Goal: Task Accomplishment & Management: Use online tool/utility

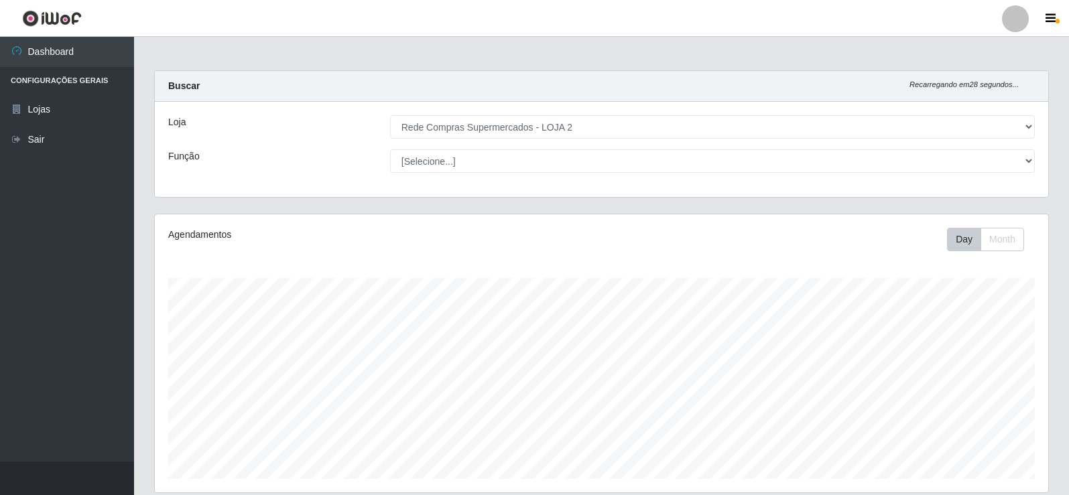
select select "161"
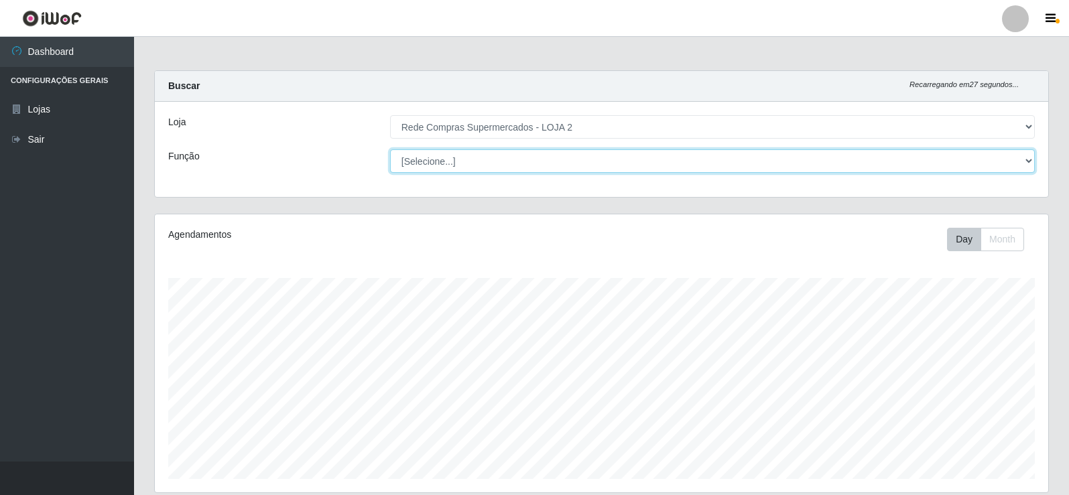
click at [1022, 165] on select "[Selecione...] ASG ASG + ASG ++ Balconista Balconista + Balconista ++ Embalador…" at bounding box center [712, 160] width 645 height 23
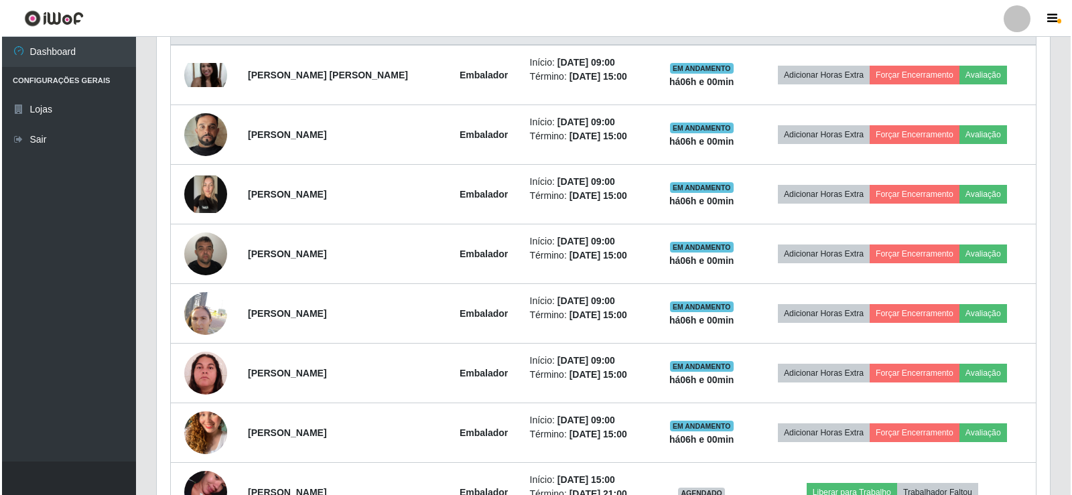
scroll to position [603, 0]
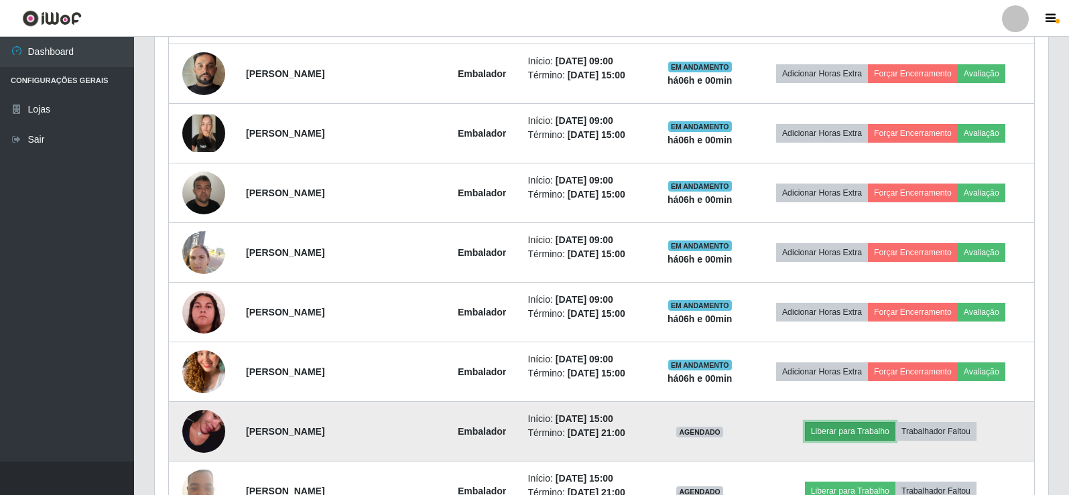
click at [858, 433] on button "Liberar para Trabalho" at bounding box center [850, 431] width 90 height 19
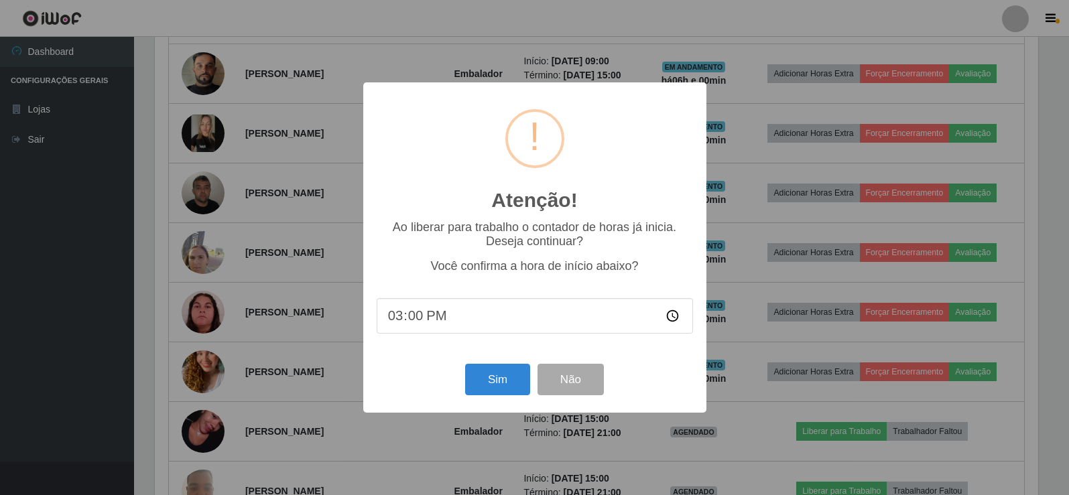
scroll to position [278, 886]
click at [500, 384] on button "Sim" at bounding box center [498, 379] width 65 height 31
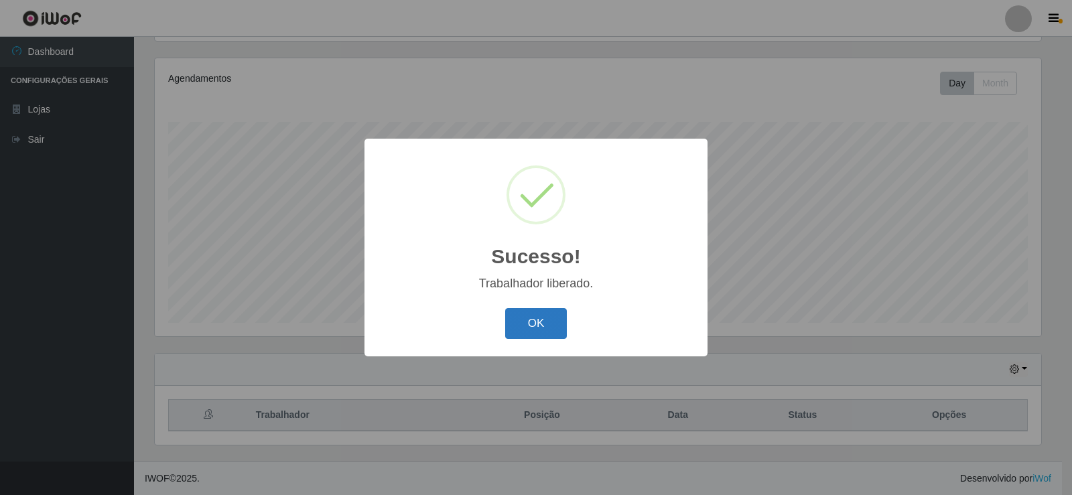
click at [543, 320] on button "OK" at bounding box center [536, 323] width 62 height 31
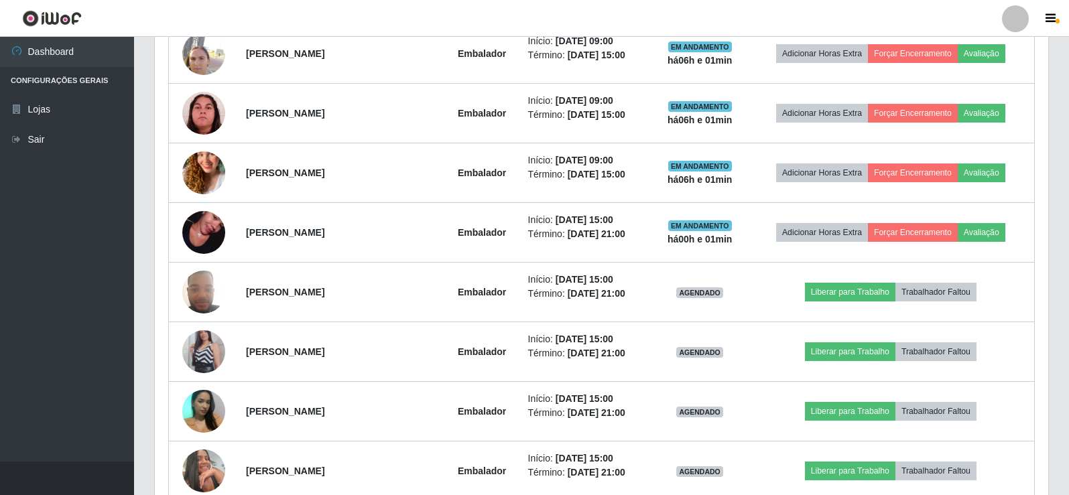
scroll to position [826, 0]
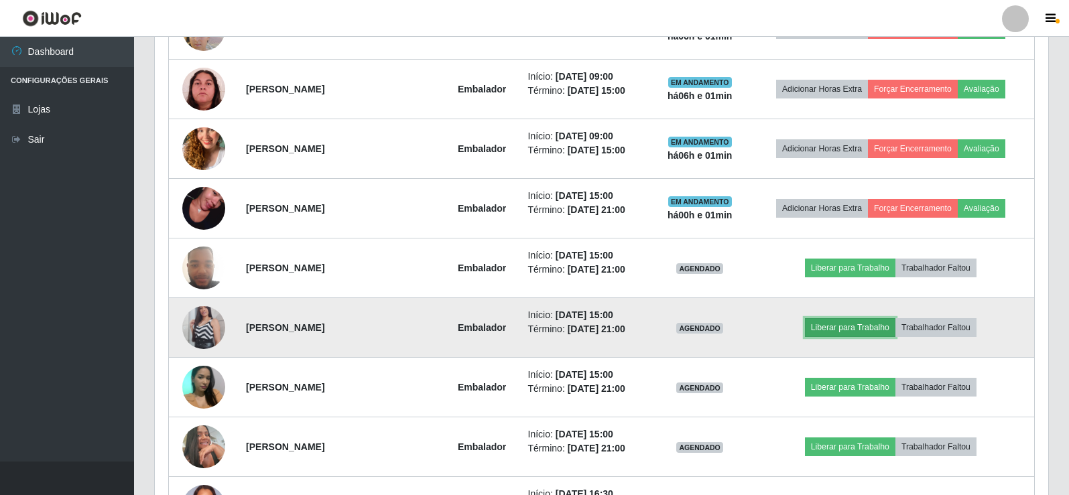
click at [828, 332] on button "Liberar para Trabalho" at bounding box center [850, 327] width 90 height 19
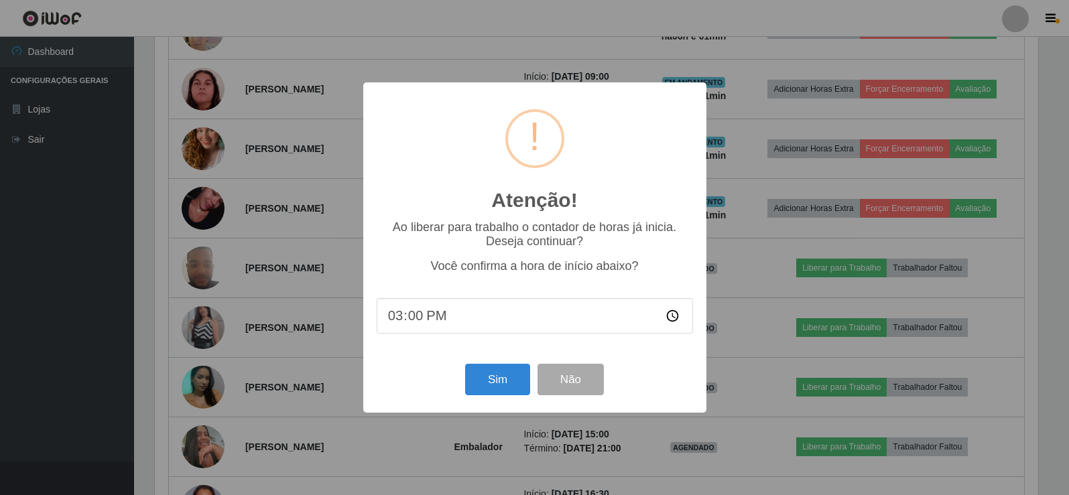
scroll to position [278, 886]
click at [489, 381] on button "Sim" at bounding box center [498, 379] width 65 height 31
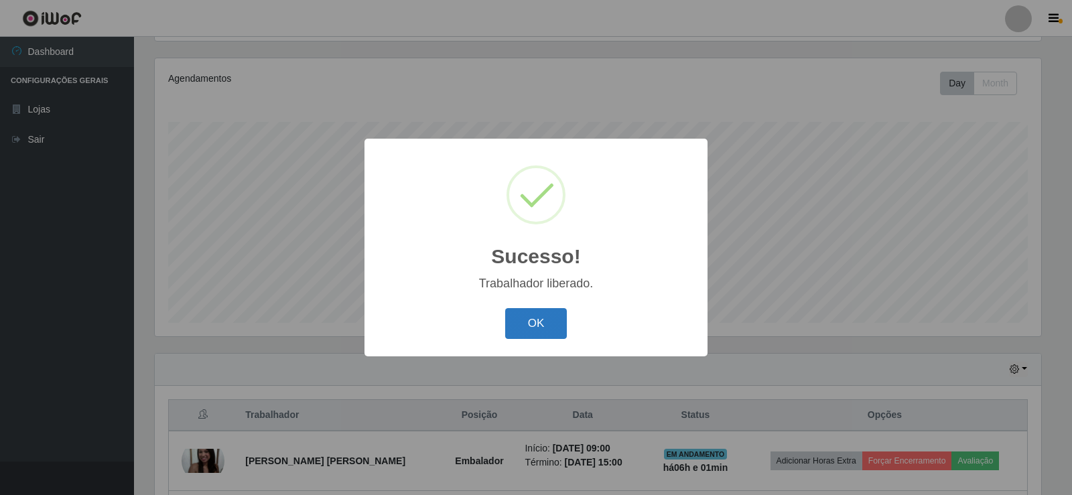
click at [527, 322] on button "OK" at bounding box center [536, 323] width 62 height 31
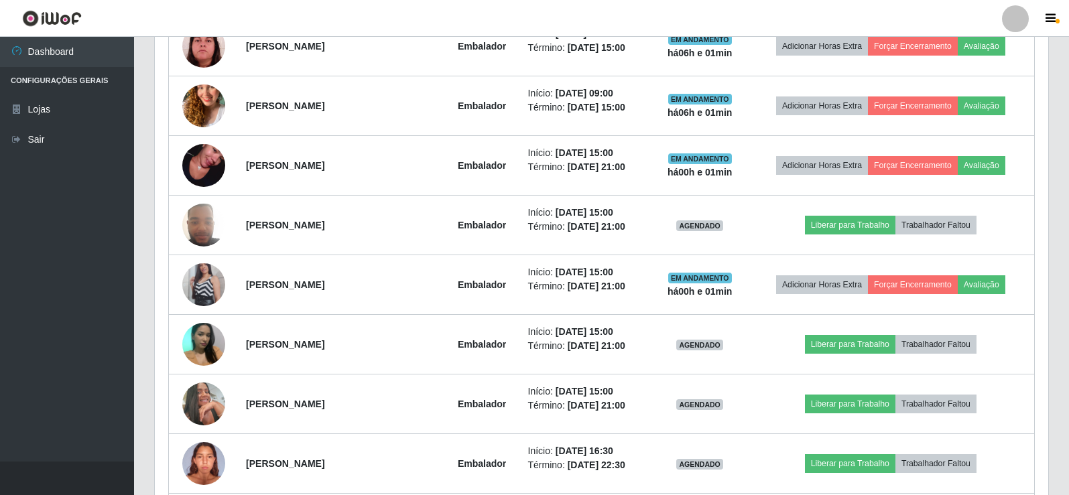
scroll to position [893, 0]
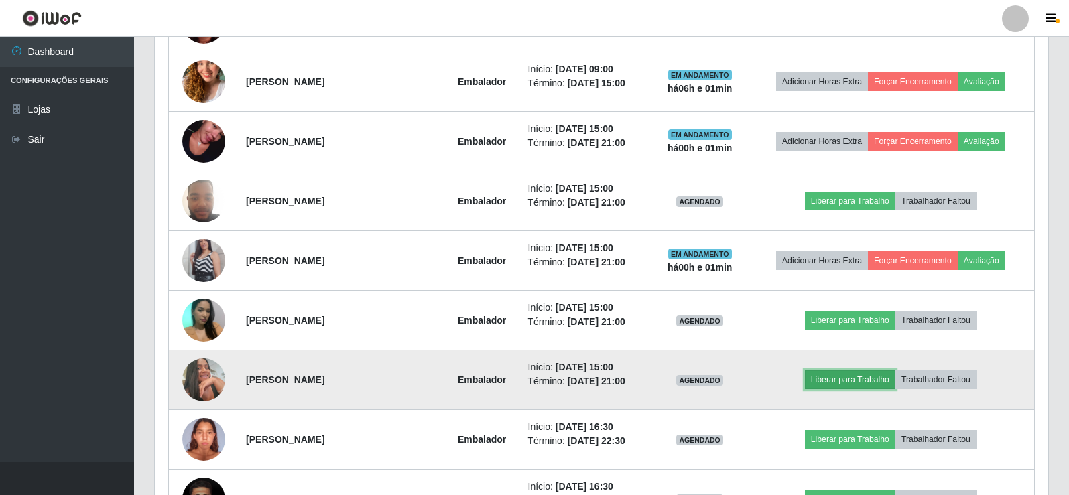
click at [838, 377] on button "Liberar para Trabalho" at bounding box center [850, 380] width 90 height 19
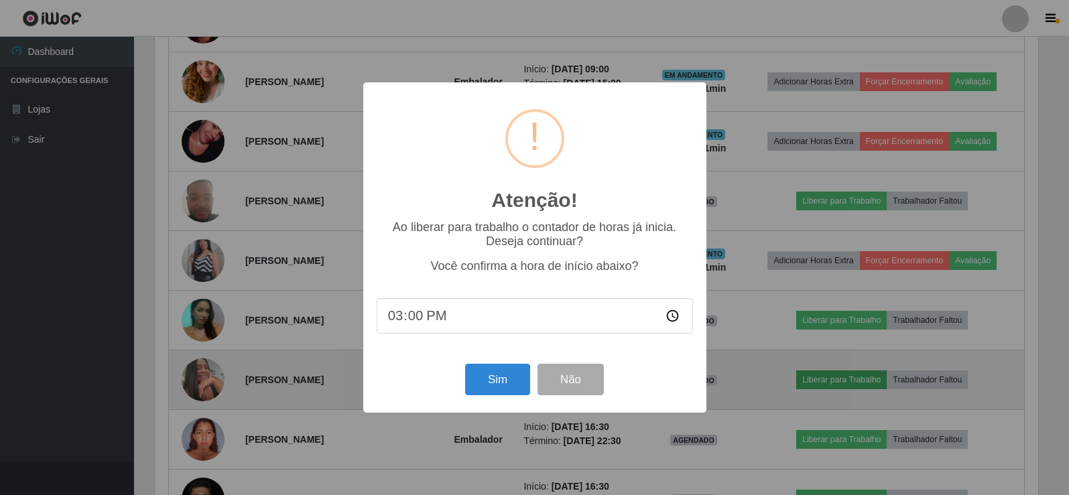
scroll to position [278, 886]
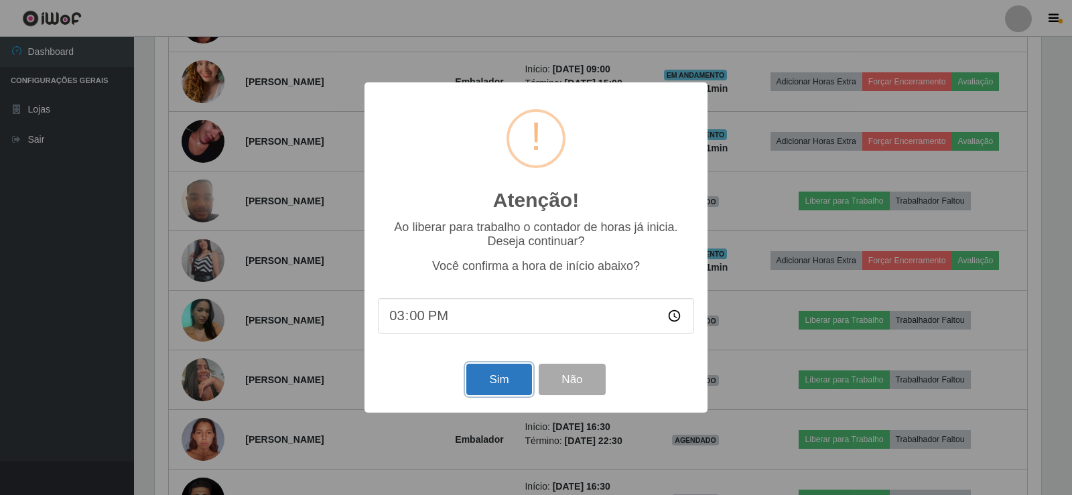
click at [480, 385] on button "Sim" at bounding box center [498, 379] width 65 height 31
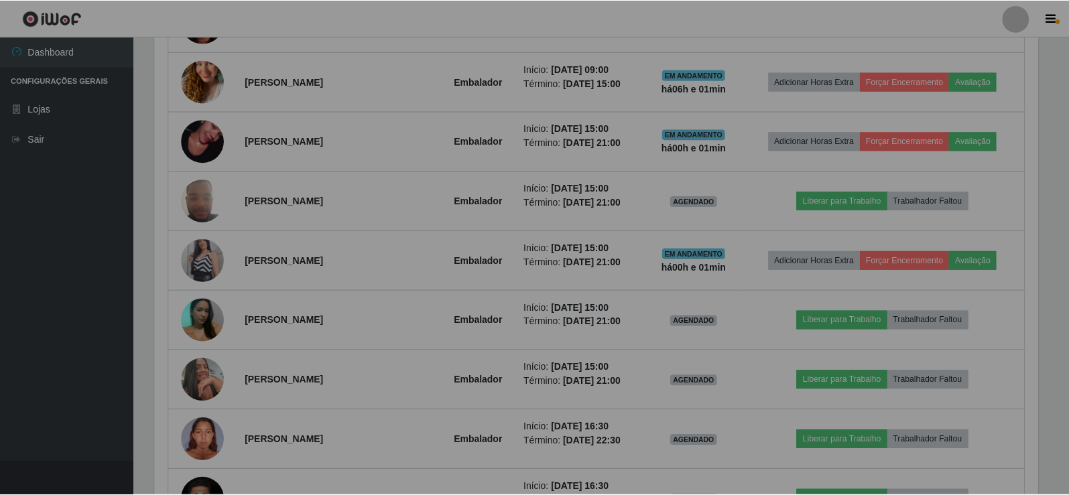
scroll to position [0, 0]
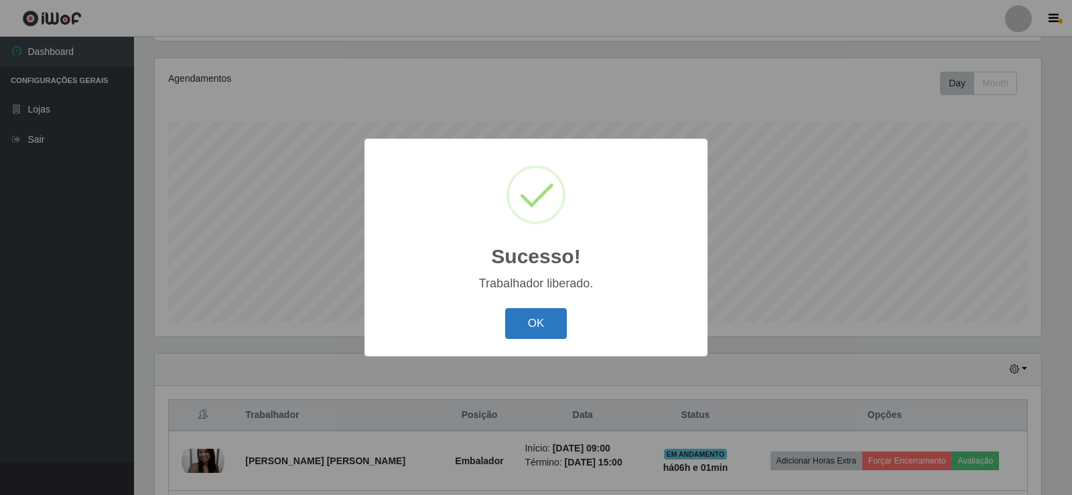
click at [528, 325] on button "OK" at bounding box center [536, 323] width 62 height 31
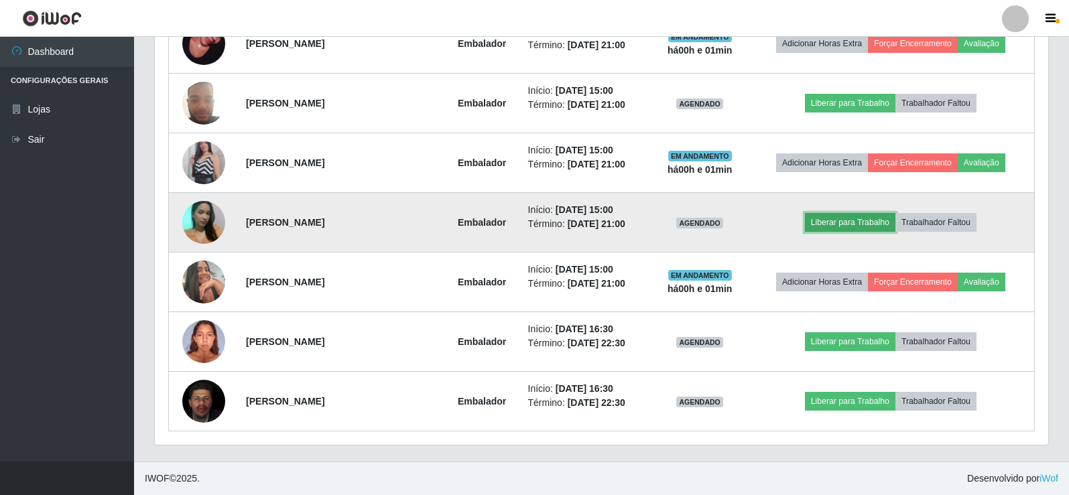
click at [876, 222] on button "Liberar para Trabalho" at bounding box center [850, 222] width 90 height 19
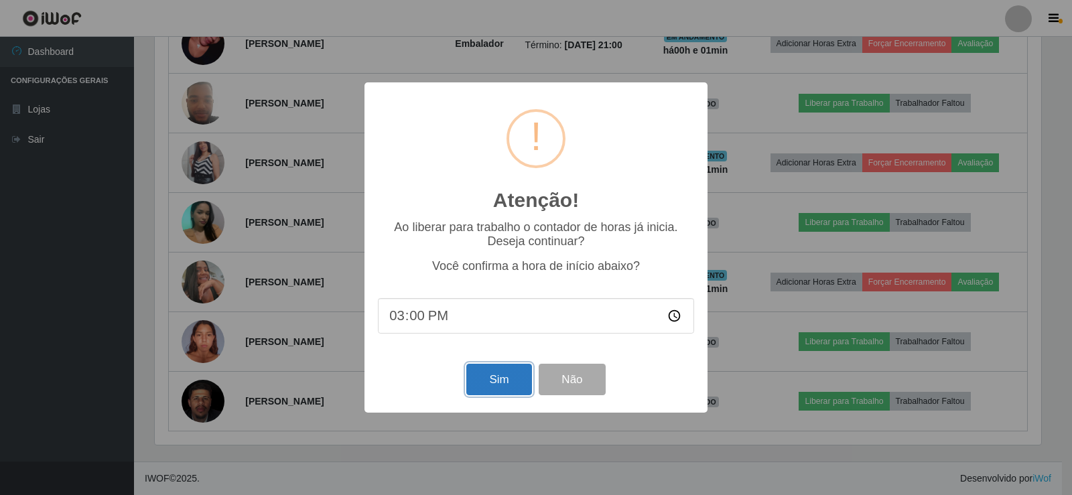
click at [498, 383] on button "Sim" at bounding box center [498, 379] width 65 height 31
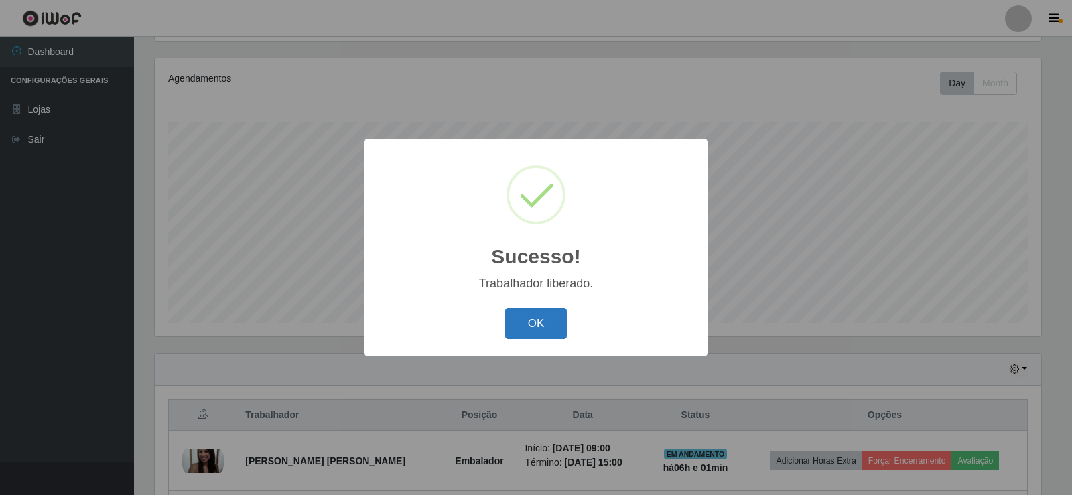
click at [527, 321] on button "OK" at bounding box center [536, 323] width 62 height 31
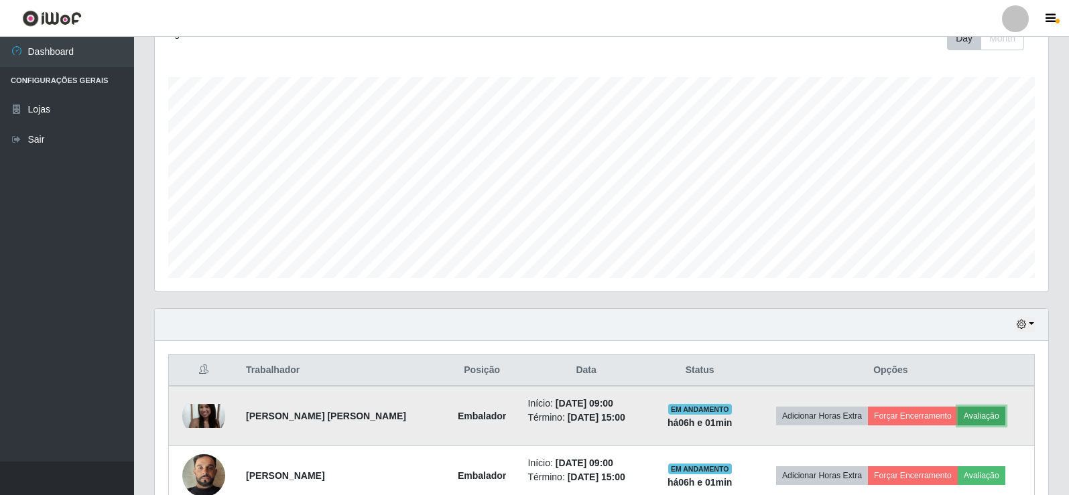
click at [980, 410] on button "Avaliação" at bounding box center [981, 416] width 48 height 19
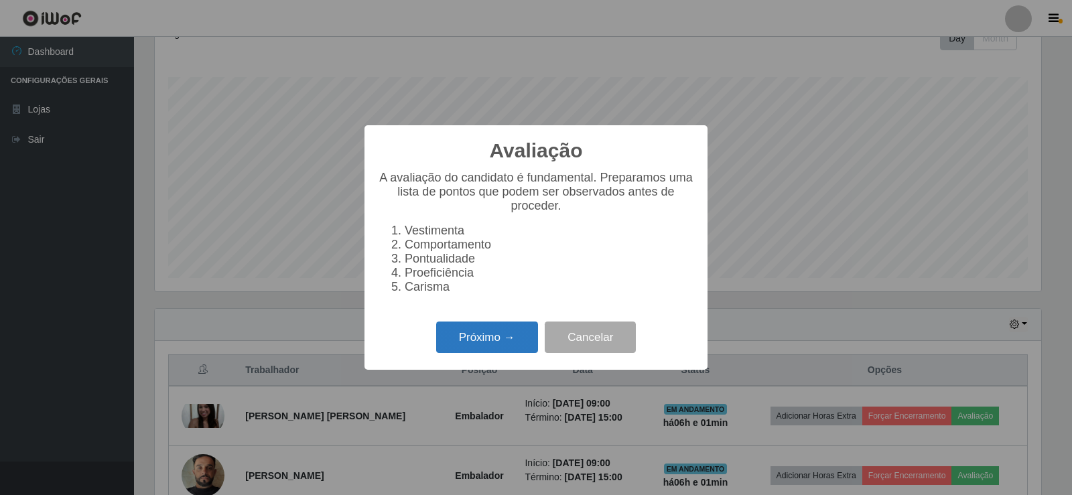
click at [498, 340] on button "Próximo →" at bounding box center [487, 337] width 102 height 31
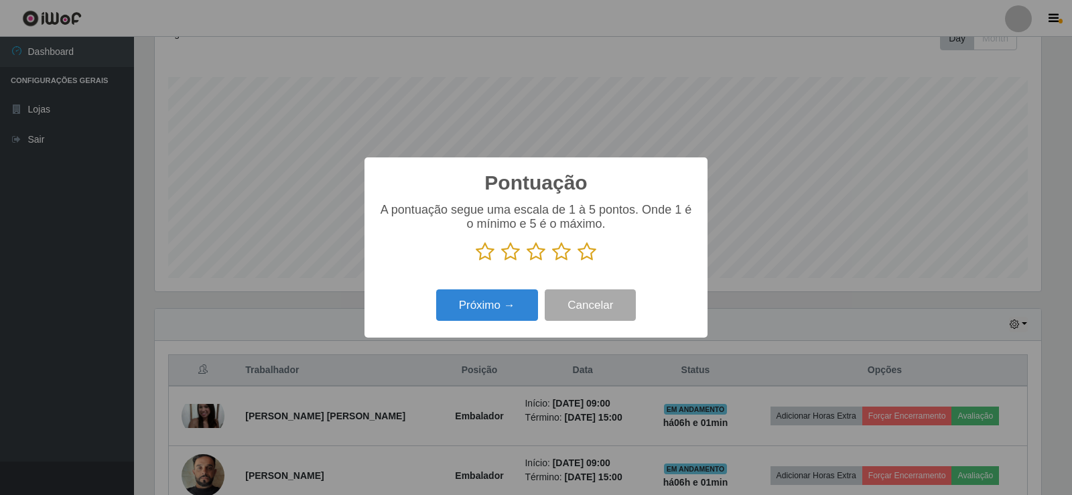
click at [590, 260] on icon at bounding box center [587, 252] width 19 height 20
click at [578, 262] on input "radio" at bounding box center [578, 262] width 0 height 0
click at [486, 306] on button "Próximo →" at bounding box center [487, 304] width 102 height 31
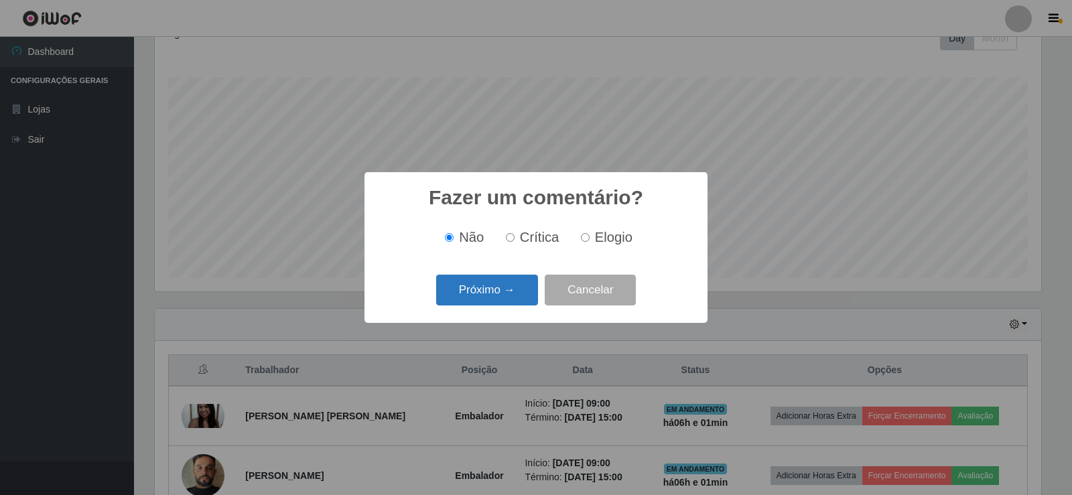
click at [484, 299] on button "Próximo →" at bounding box center [487, 290] width 102 height 31
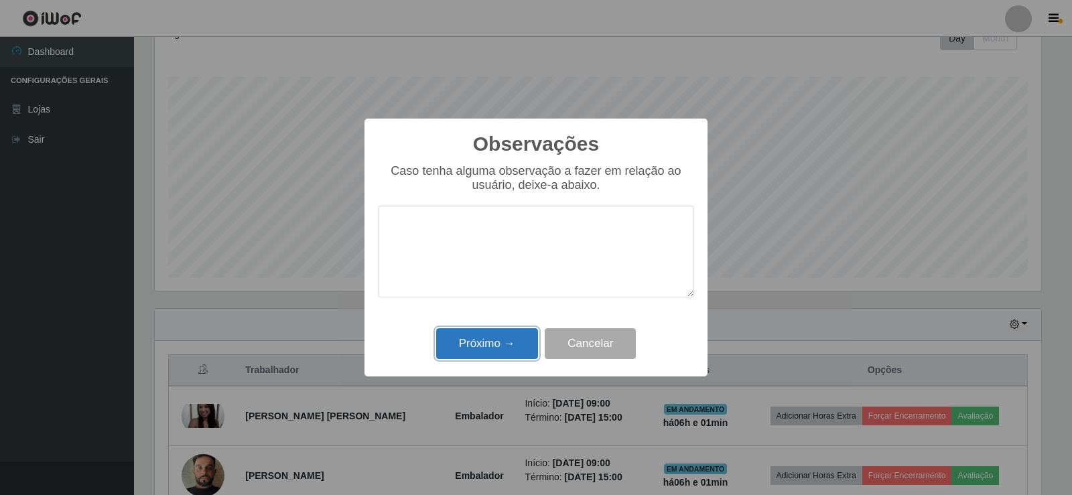
click at [489, 340] on button "Próximo →" at bounding box center [487, 343] width 102 height 31
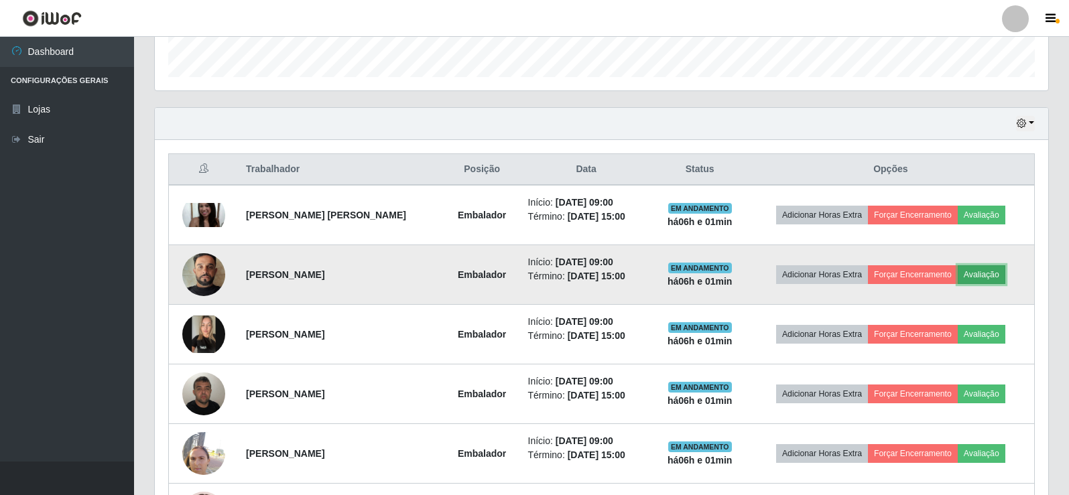
click at [994, 269] on button "Avaliação" at bounding box center [981, 274] width 48 height 19
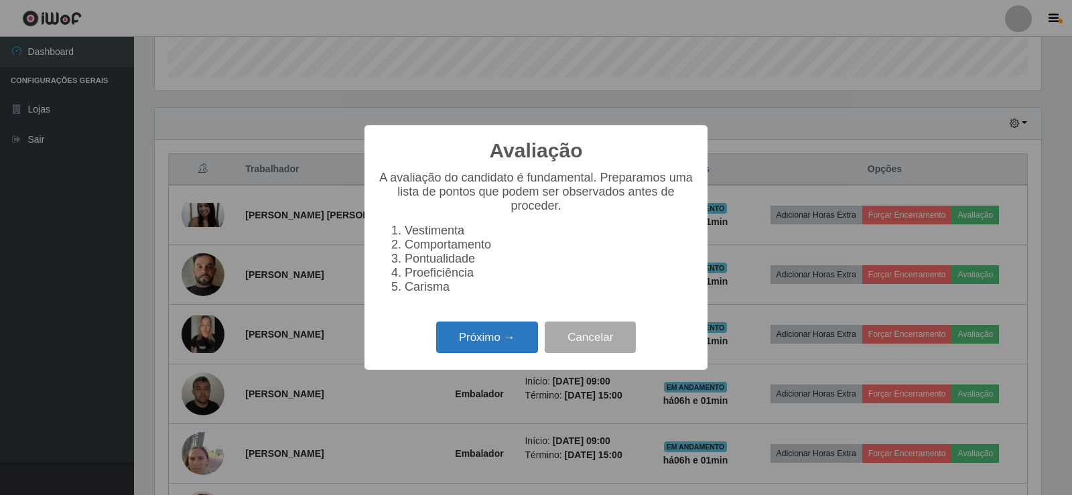
click at [516, 342] on button "Próximo →" at bounding box center [487, 337] width 102 height 31
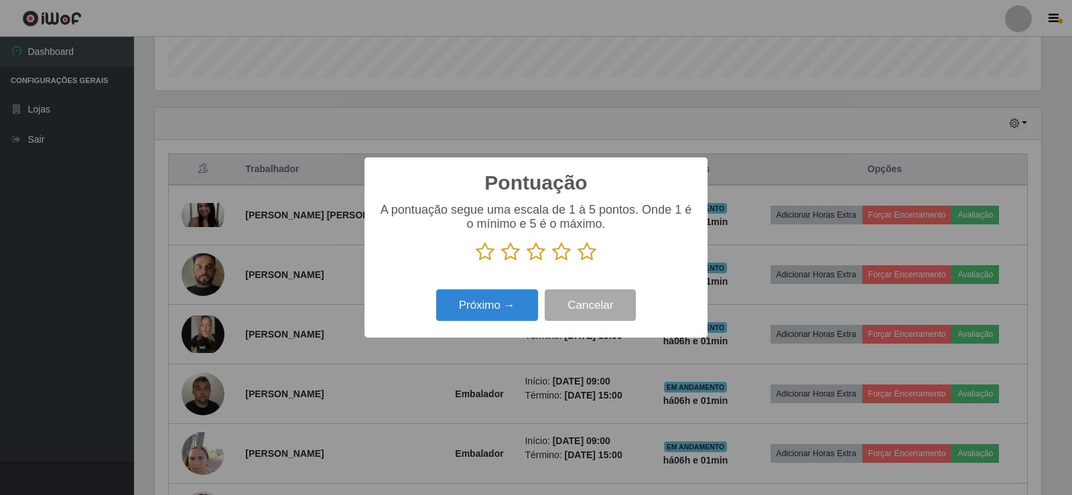
click at [596, 258] on p at bounding box center [536, 252] width 316 height 20
click at [588, 249] on icon at bounding box center [587, 252] width 19 height 20
click at [578, 262] on input "radio" at bounding box center [578, 262] width 0 height 0
click at [506, 289] on div "Próximo → Cancelar" at bounding box center [536, 305] width 316 height 38
click at [507, 302] on button "Próximo →" at bounding box center [487, 304] width 102 height 31
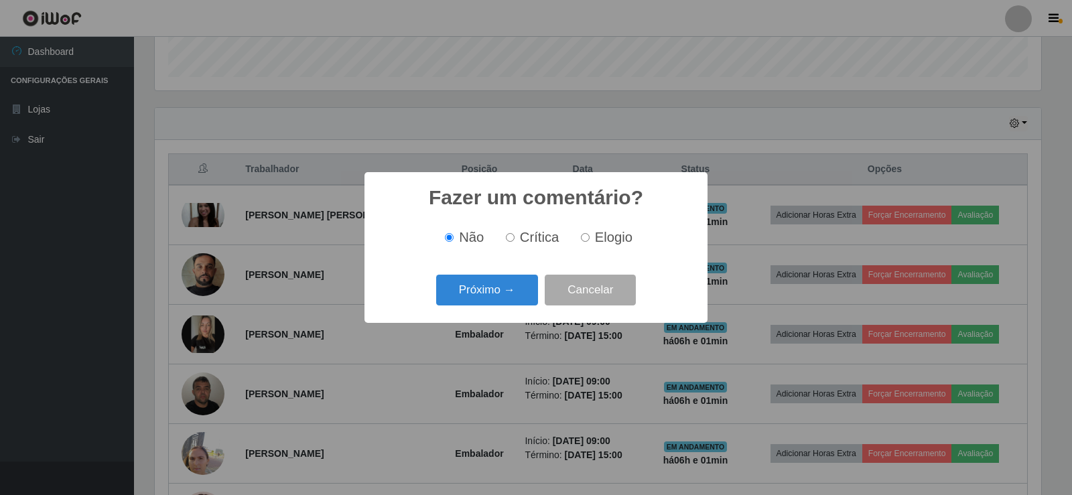
click at [507, 302] on button "Próximo →" at bounding box center [487, 290] width 102 height 31
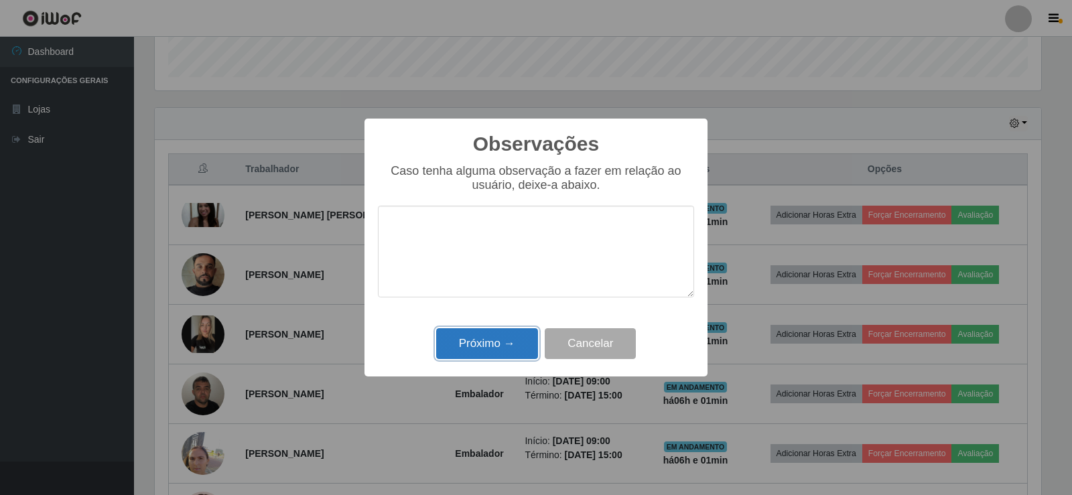
click at [509, 338] on button "Próximo →" at bounding box center [487, 343] width 102 height 31
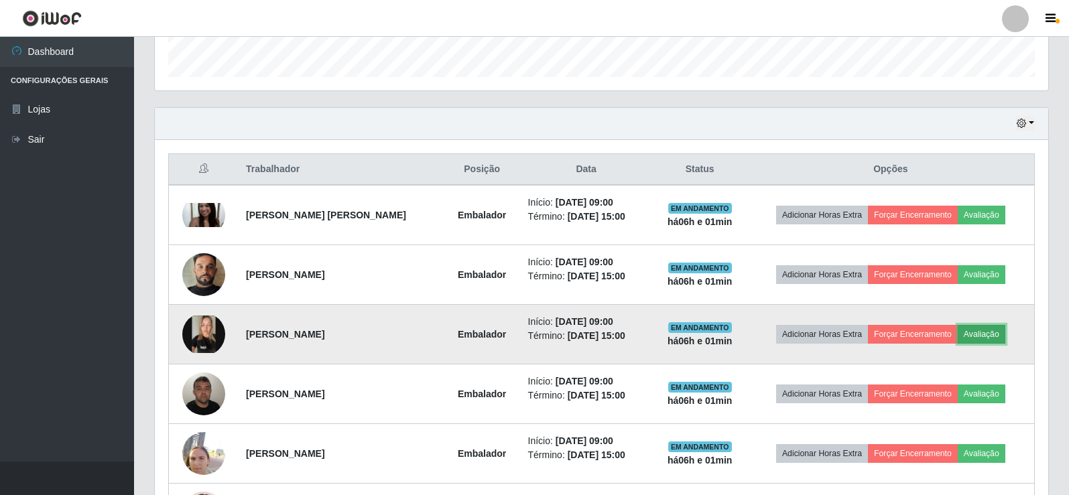
click at [982, 328] on button "Avaliação" at bounding box center [981, 334] width 48 height 19
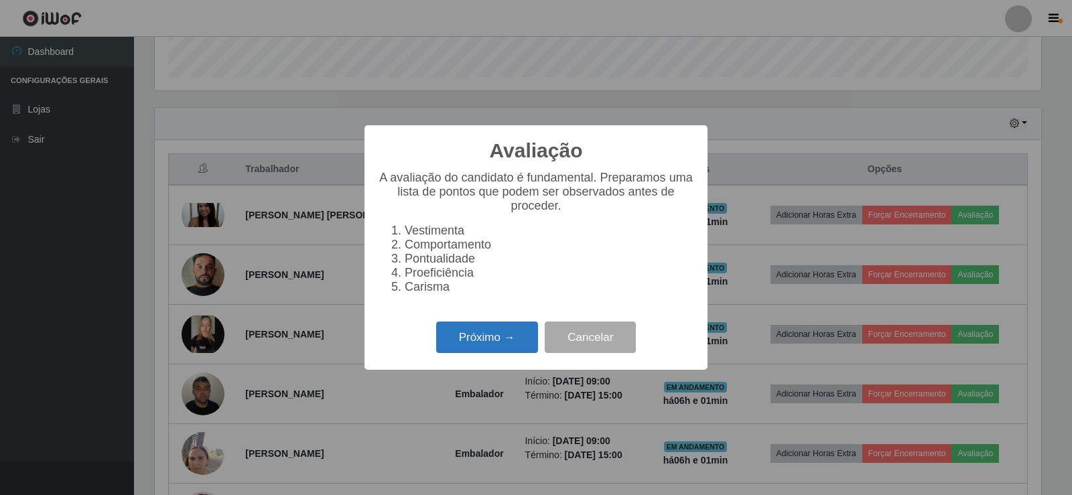
click at [470, 339] on button "Próximo →" at bounding box center [487, 337] width 102 height 31
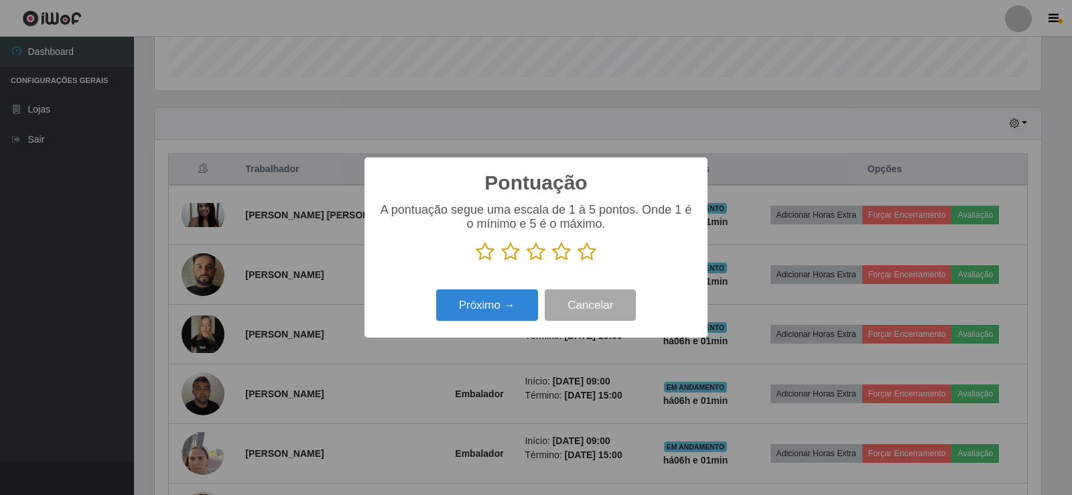
click at [583, 257] on icon at bounding box center [587, 252] width 19 height 20
click at [578, 262] on input "radio" at bounding box center [578, 262] width 0 height 0
click at [490, 317] on button "Próximo →" at bounding box center [487, 304] width 102 height 31
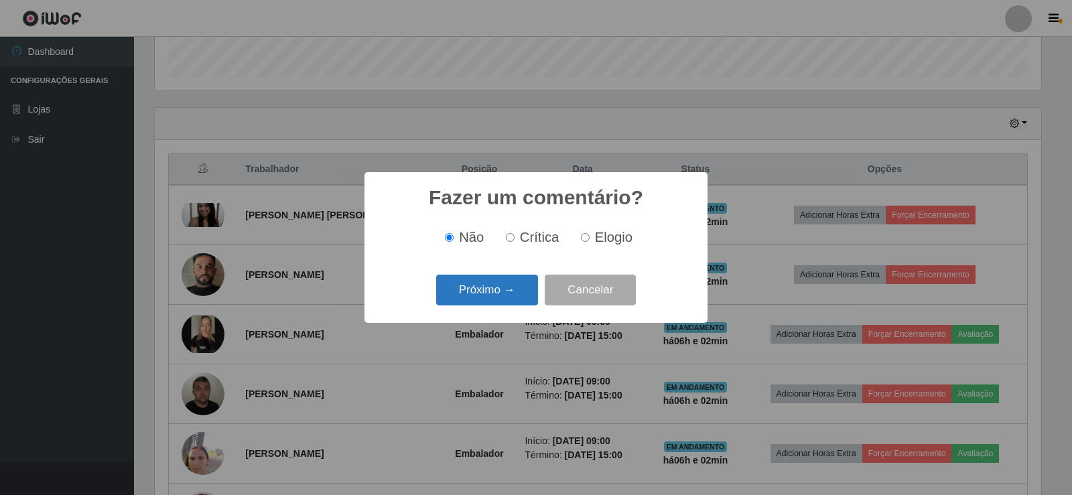
click at [497, 302] on button "Próximo →" at bounding box center [487, 290] width 102 height 31
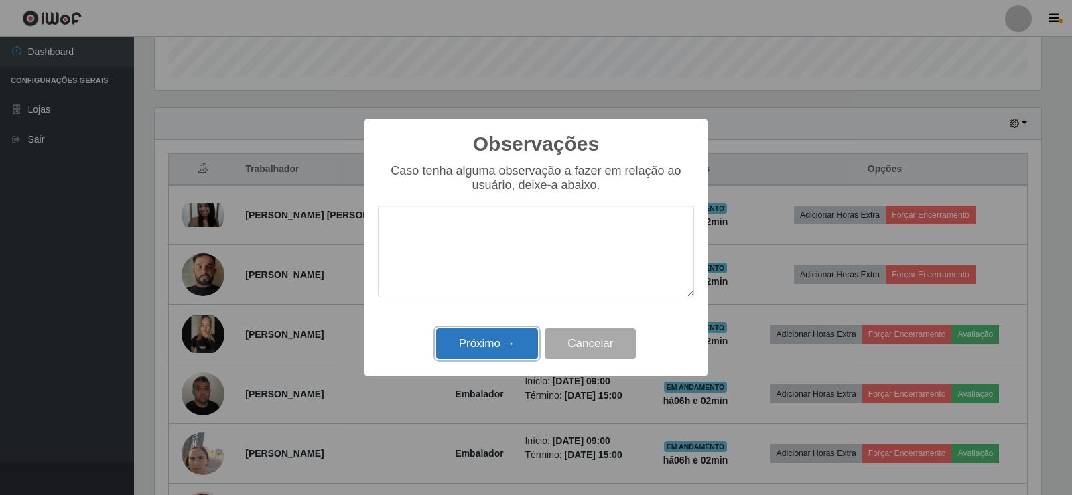
click at [501, 338] on button "Próximo →" at bounding box center [487, 343] width 102 height 31
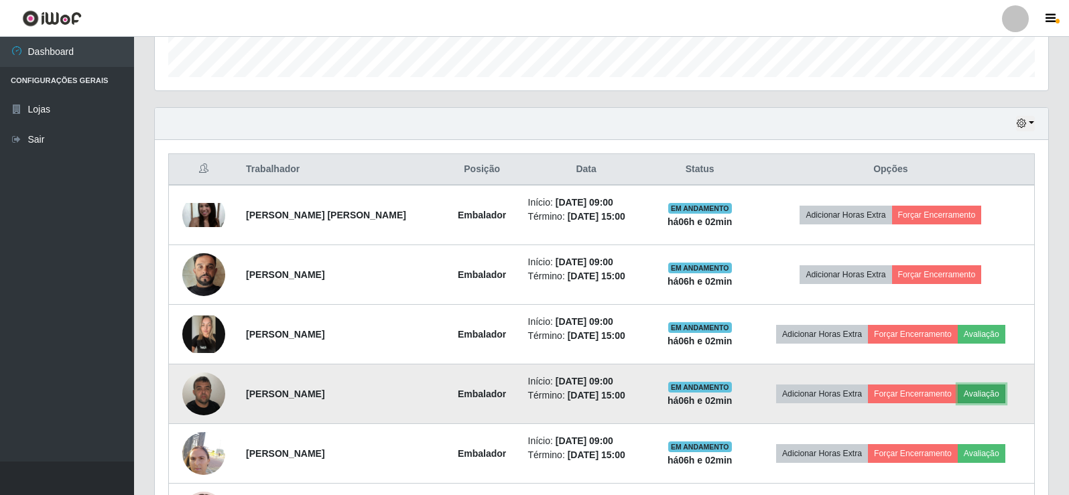
click at [984, 389] on button "Avaliação" at bounding box center [981, 394] width 48 height 19
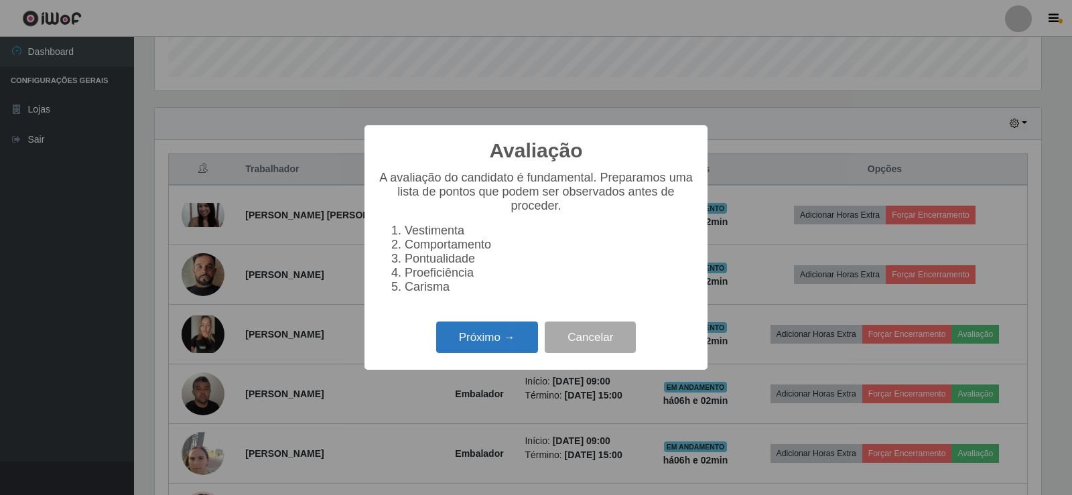
click at [512, 344] on button "Próximo →" at bounding box center [487, 337] width 102 height 31
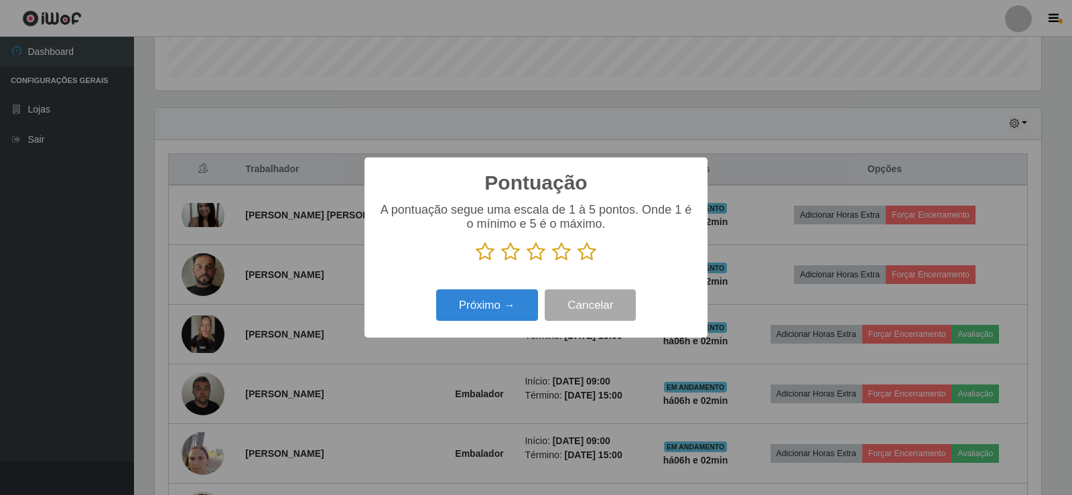
click at [590, 250] on icon at bounding box center [587, 252] width 19 height 20
click at [578, 262] on input "radio" at bounding box center [578, 262] width 0 height 0
click at [508, 313] on button "Próximo →" at bounding box center [487, 304] width 102 height 31
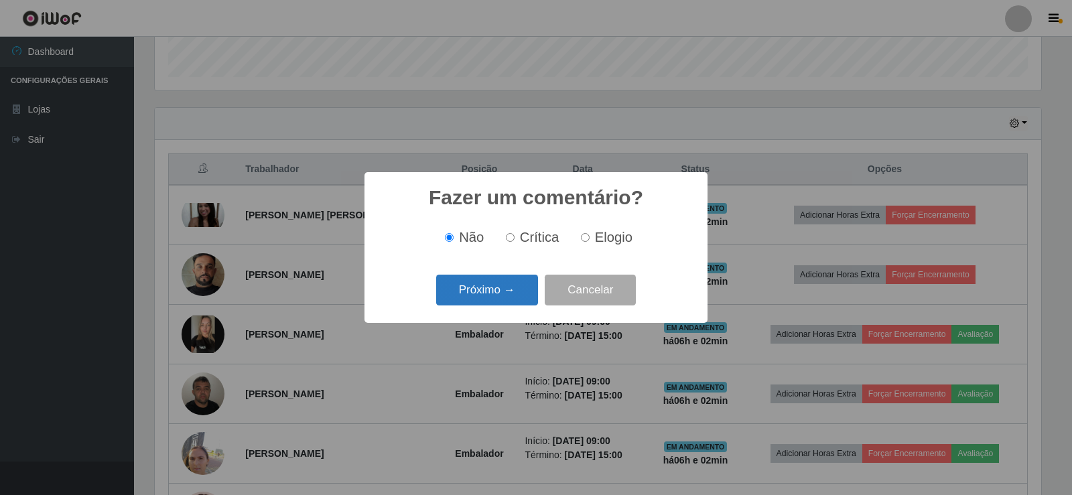
click at [504, 299] on button "Próximo →" at bounding box center [487, 290] width 102 height 31
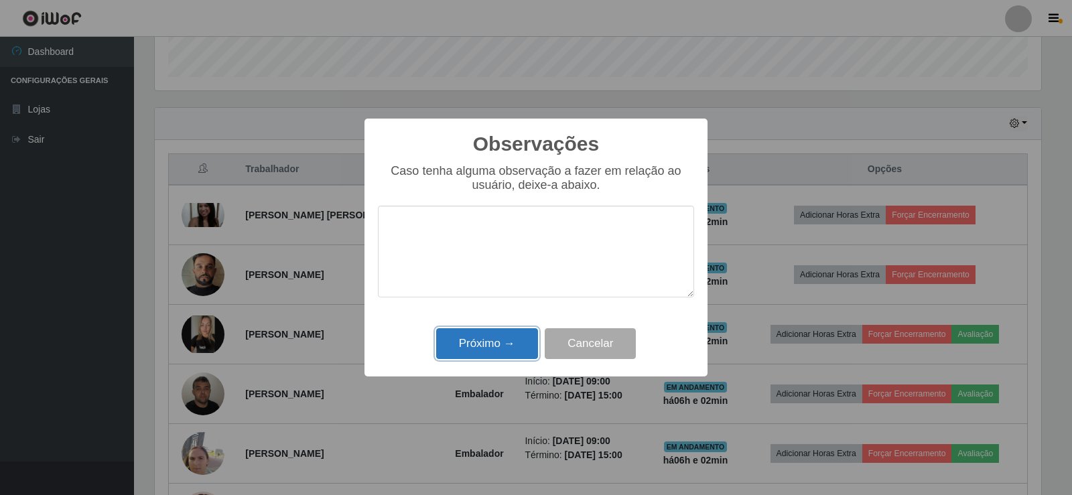
click at [515, 340] on button "Próximo →" at bounding box center [487, 343] width 102 height 31
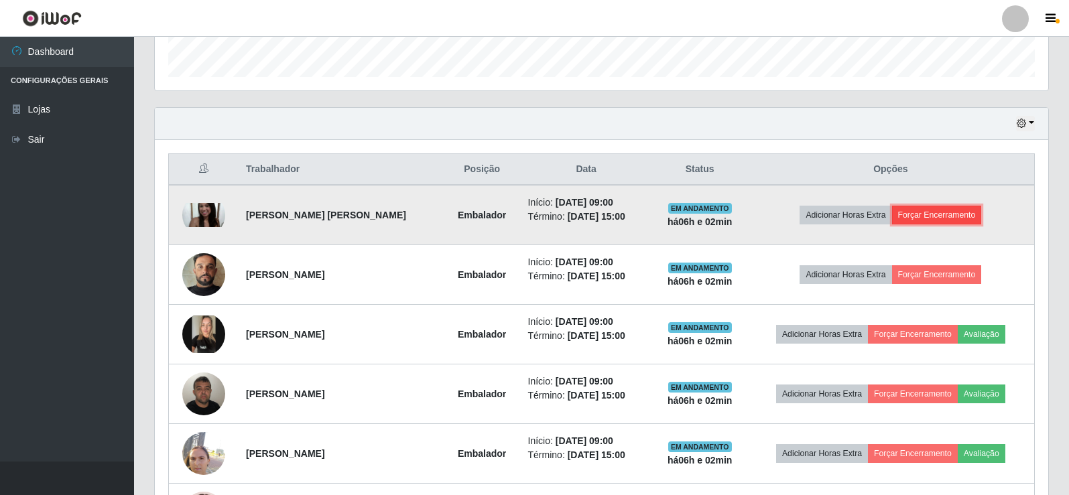
click at [916, 218] on button "Forçar Encerramento" at bounding box center [937, 215] width 90 height 19
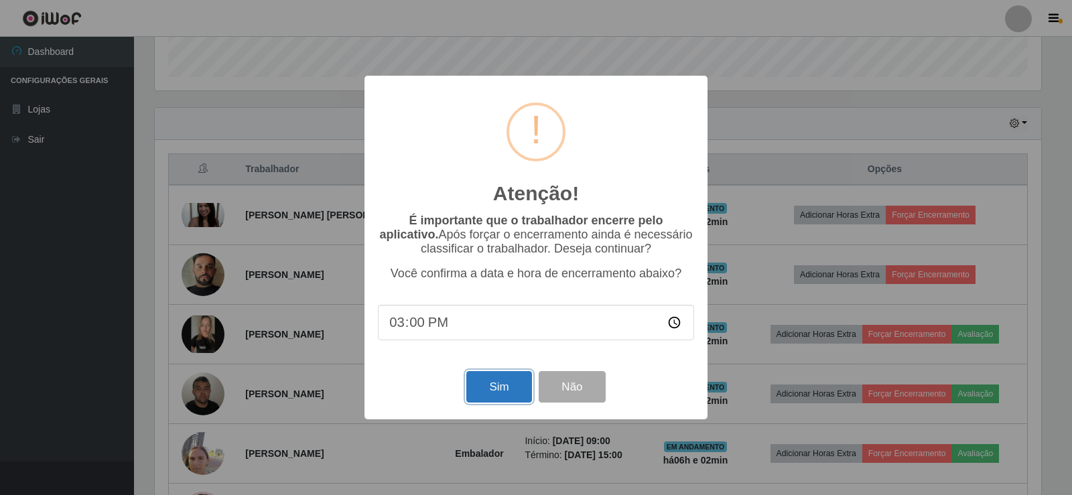
click at [505, 385] on button "Sim" at bounding box center [498, 386] width 65 height 31
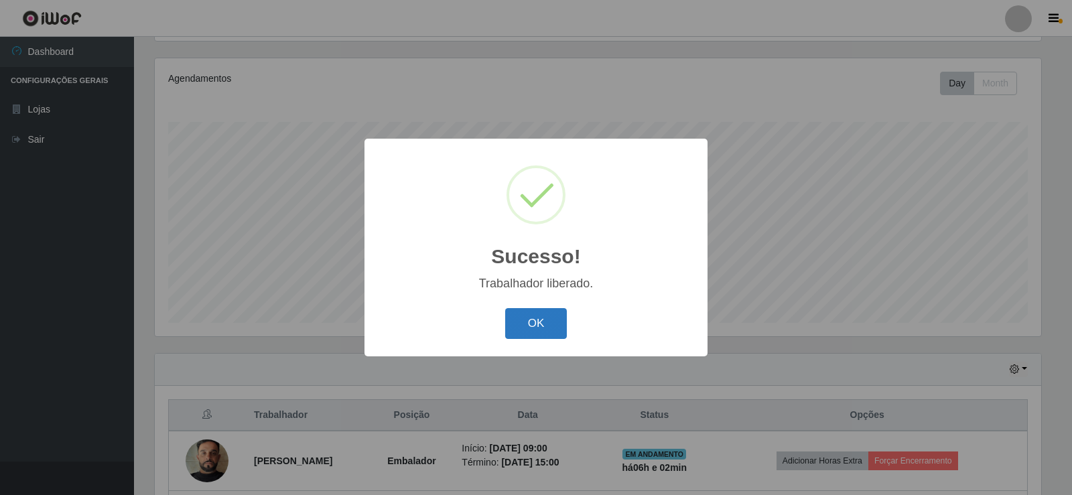
click at [521, 329] on button "OK" at bounding box center [536, 323] width 62 height 31
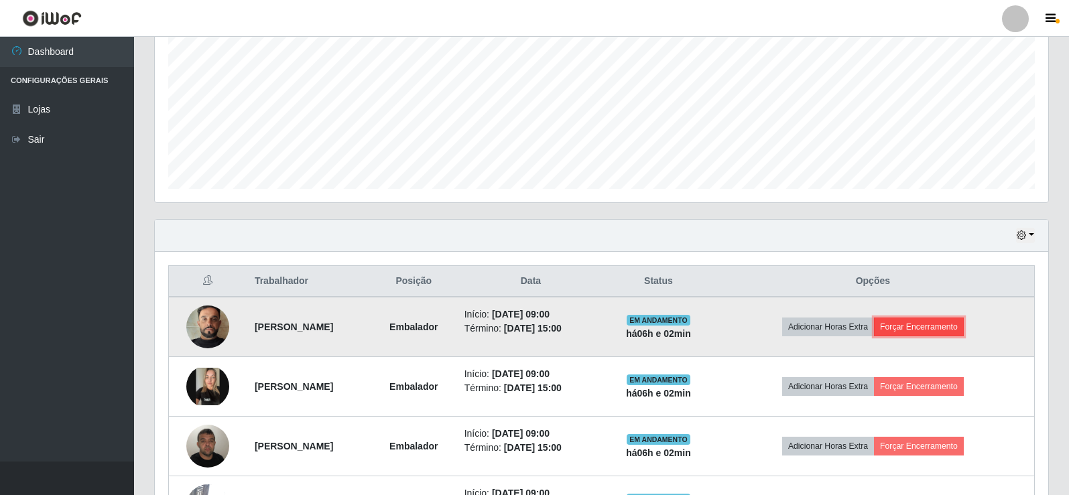
click at [935, 326] on button "Forçar Encerramento" at bounding box center [919, 327] width 90 height 19
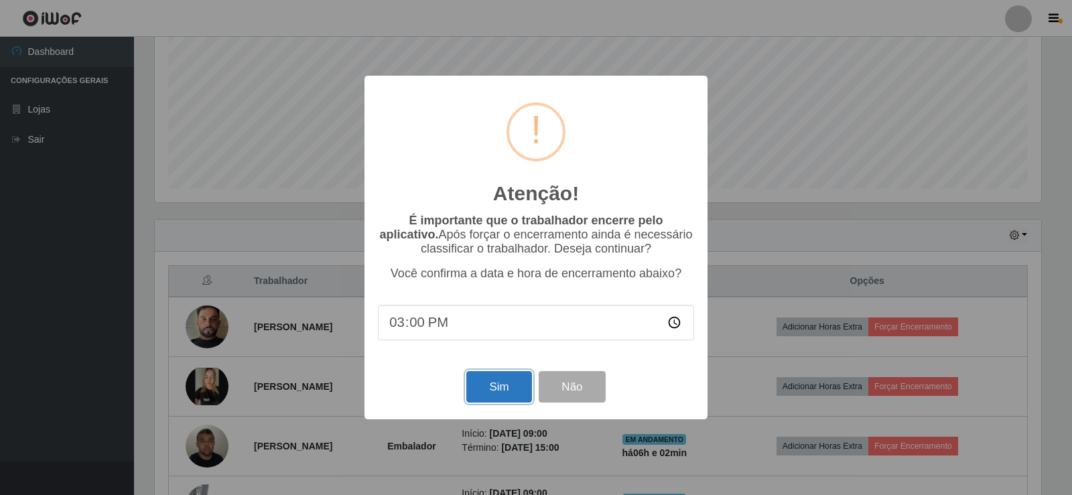
click at [492, 391] on button "Sim" at bounding box center [498, 386] width 65 height 31
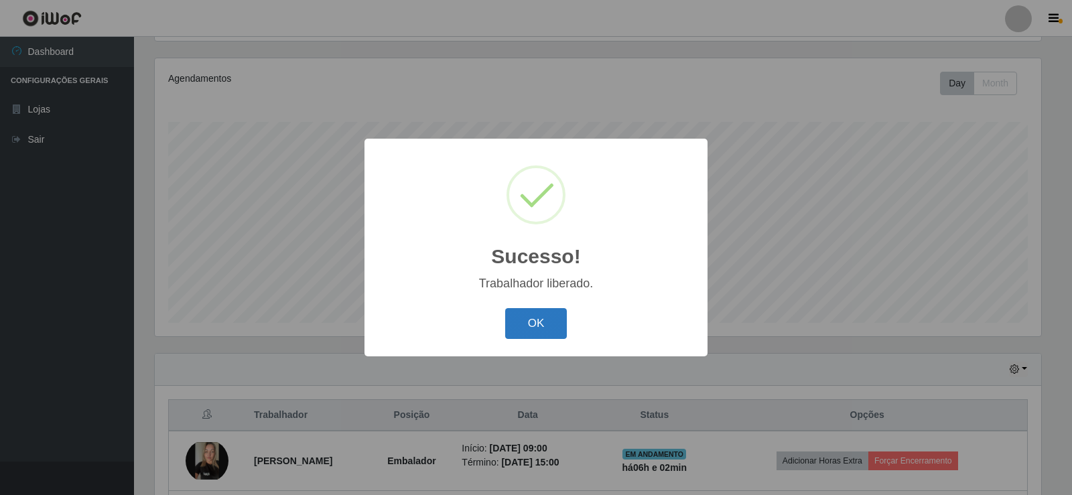
click at [541, 332] on button "OK" at bounding box center [536, 323] width 62 height 31
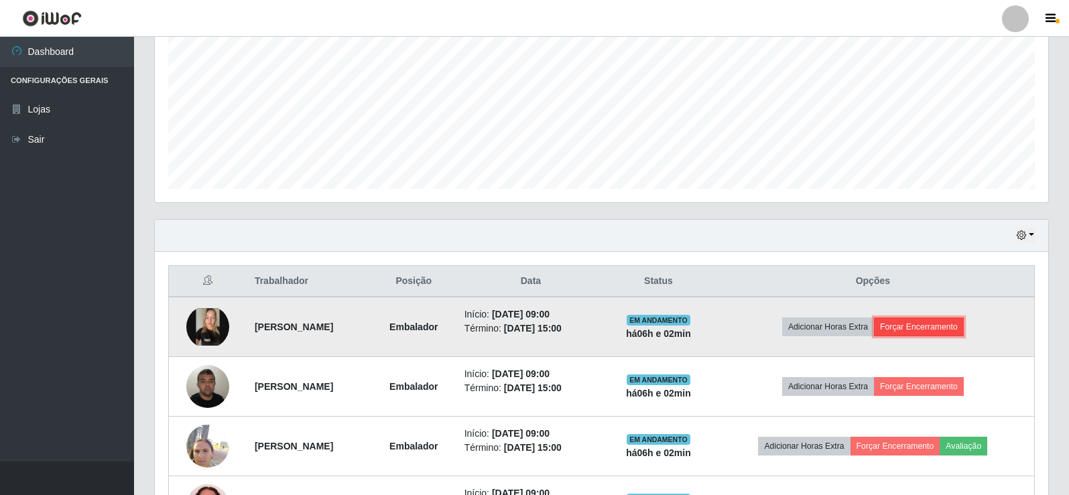
click at [922, 329] on button "Forçar Encerramento" at bounding box center [919, 327] width 90 height 19
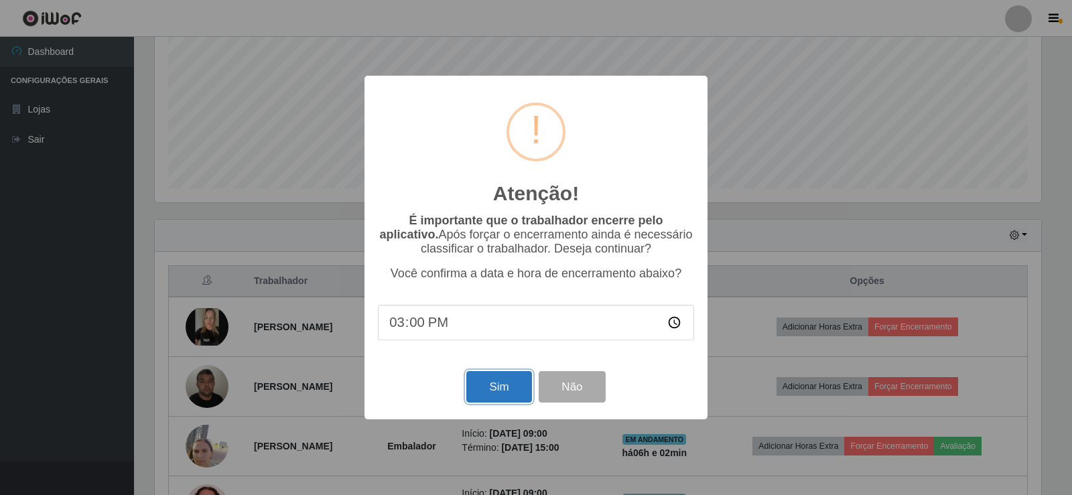
click at [498, 385] on button "Sim" at bounding box center [498, 386] width 65 height 31
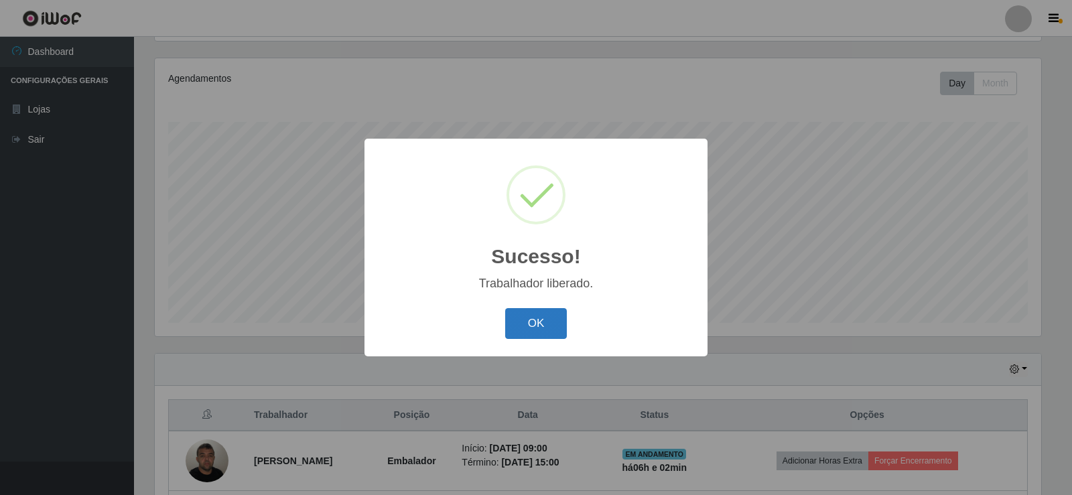
click at [546, 319] on button "OK" at bounding box center [536, 323] width 62 height 31
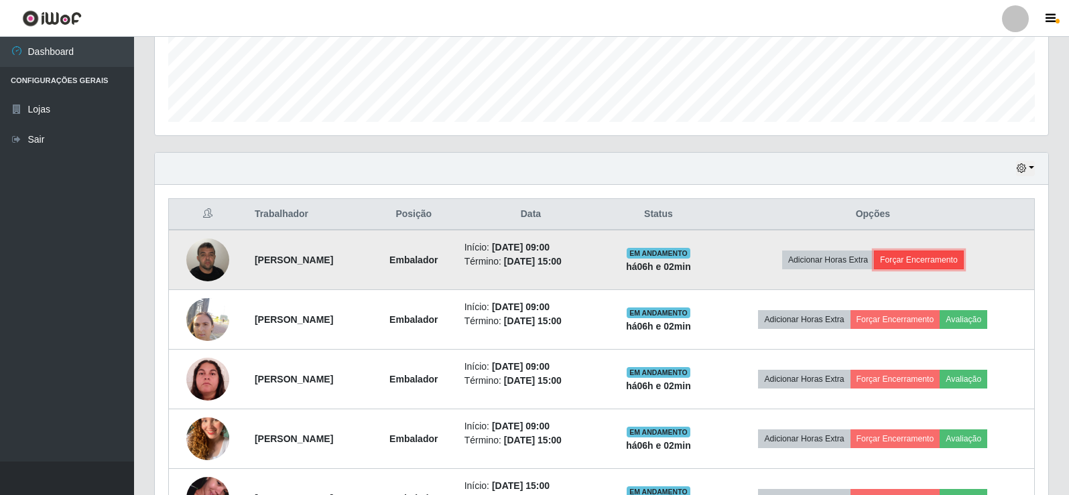
click at [907, 262] on button "Forçar Encerramento" at bounding box center [919, 260] width 90 height 19
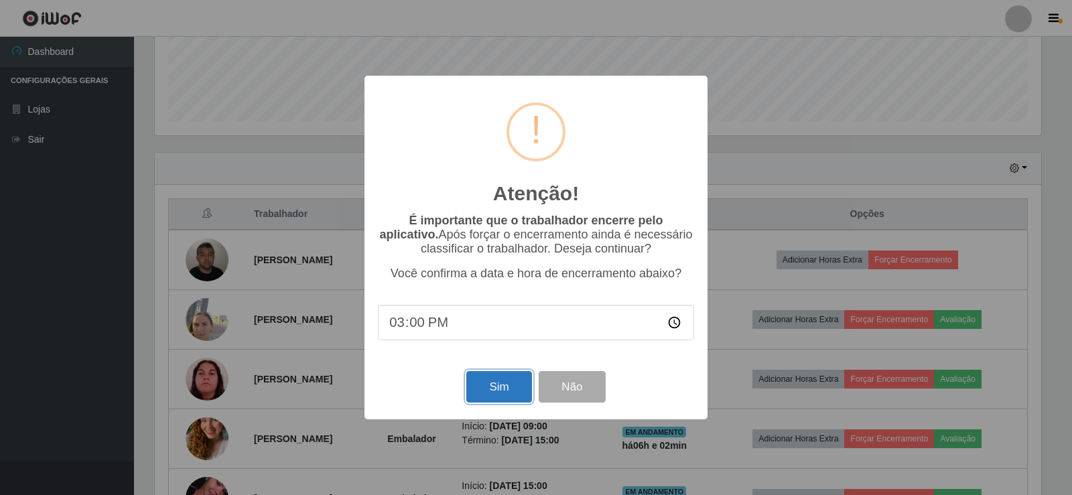
click at [492, 387] on button "Sim" at bounding box center [498, 386] width 65 height 31
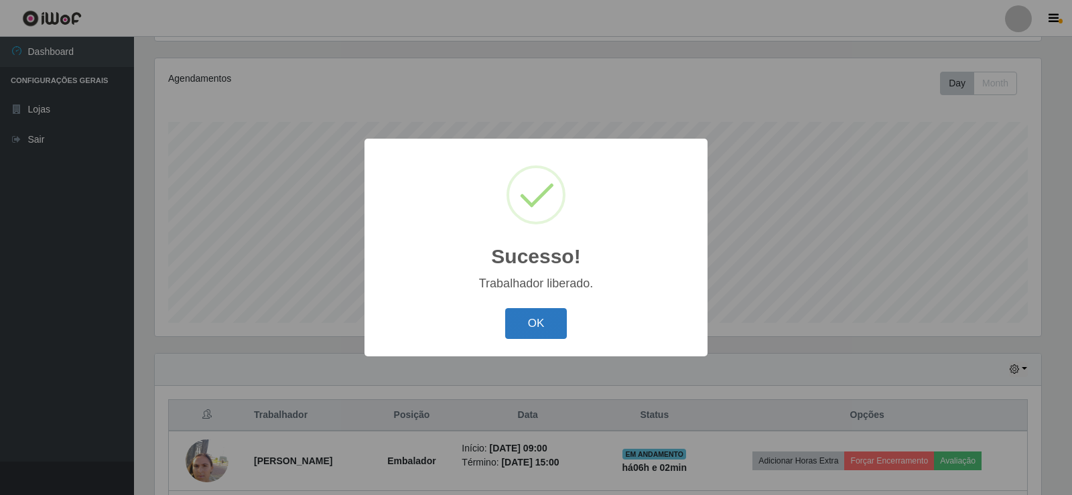
click at [524, 335] on button "OK" at bounding box center [536, 323] width 62 height 31
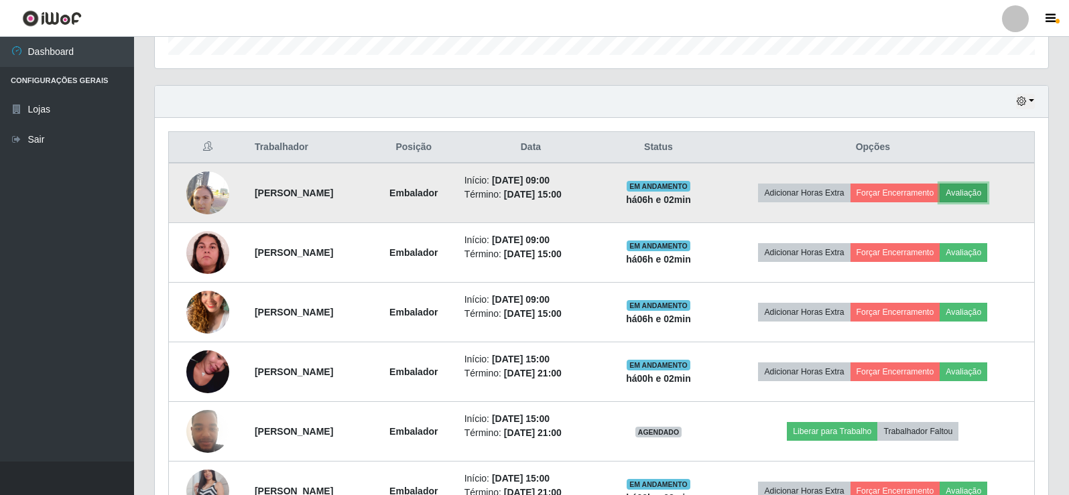
click at [987, 192] on button "Avaliação" at bounding box center [963, 193] width 48 height 19
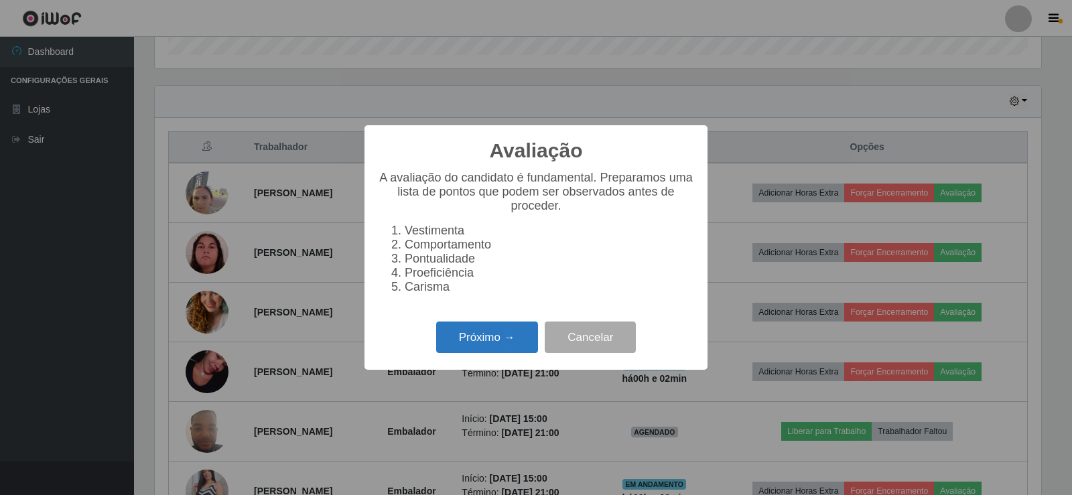
click at [498, 345] on button "Próximo →" at bounding box center [487, 337] width 102 height 31
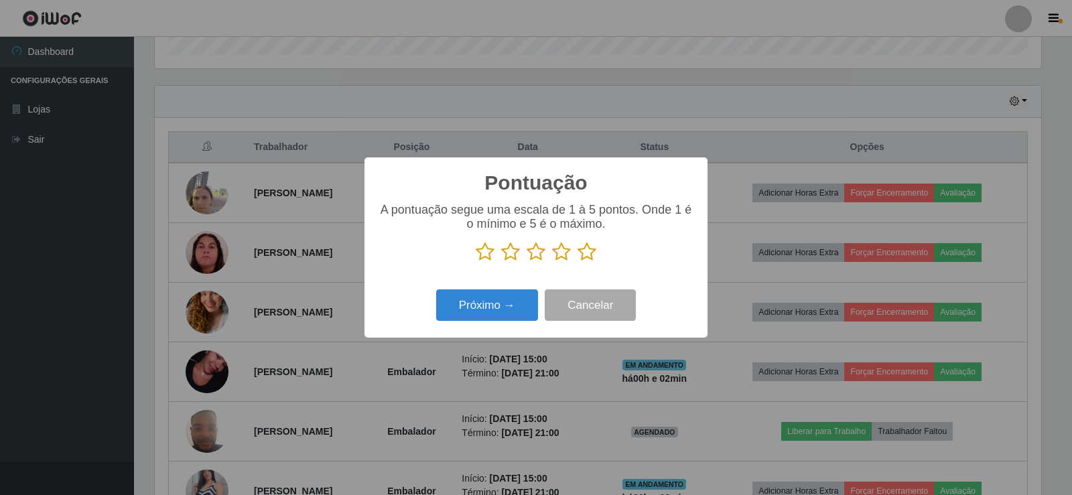
click at [586, 255] on icon at bounding box center [587, 252] width 19 height 20
click at [578, 262] on input "radio" at bounding box center [578, 262] width 0 height 0
click at [512, 312] on button "Próximo →" at bounding box center [487, 304] width 102 height 31
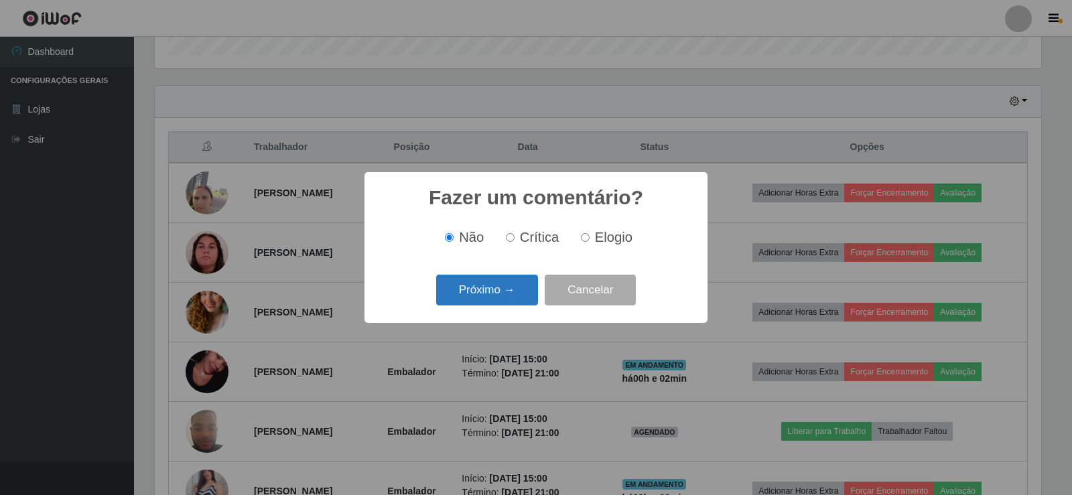
click at [509, 295] on button "Próximo →" at bounding box center [487, 290] width 102 height 31
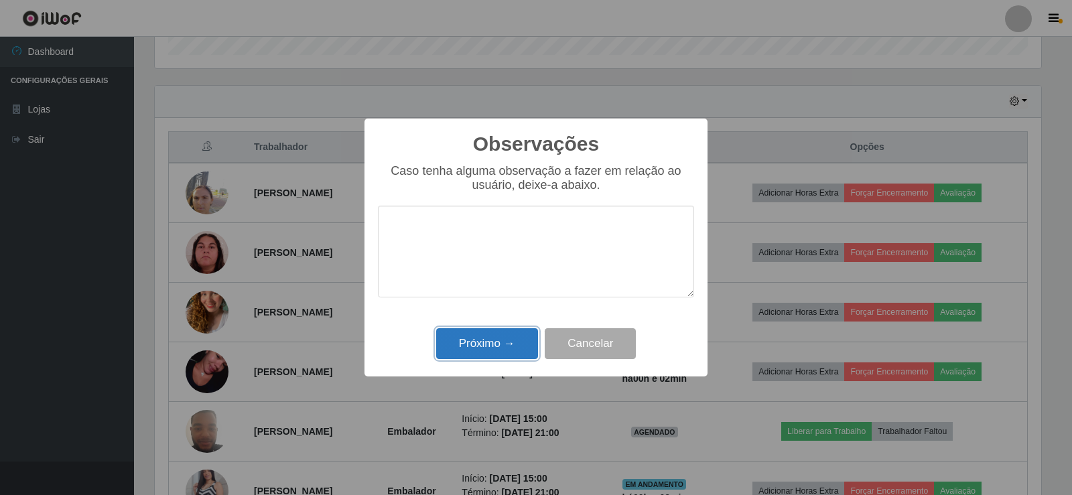
click at [509, 340] on button "Próximo →" at bounding box center [487, 343] width 102 height 31
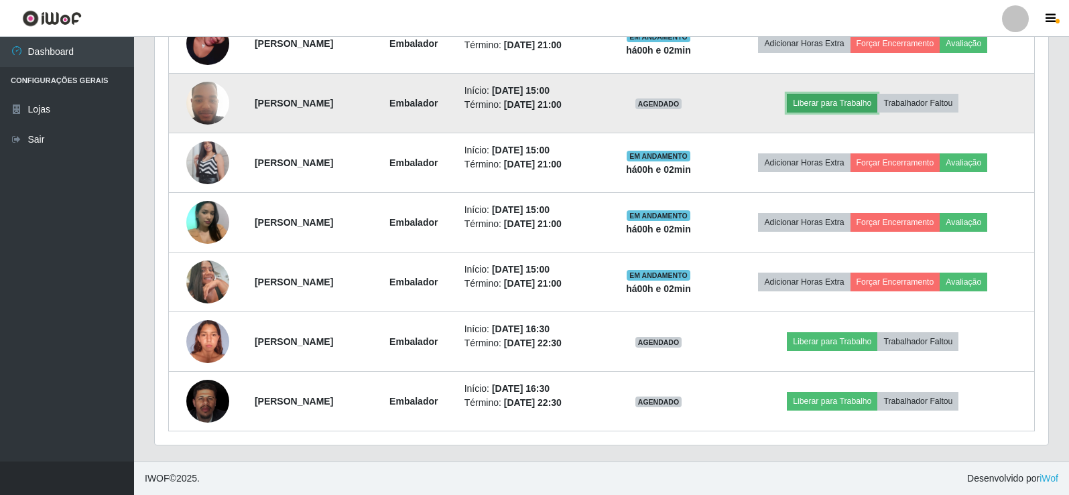
click at [877, 98] on button "Liberar para Trabalho" at bounding box center [832, 103] width 90 height 19
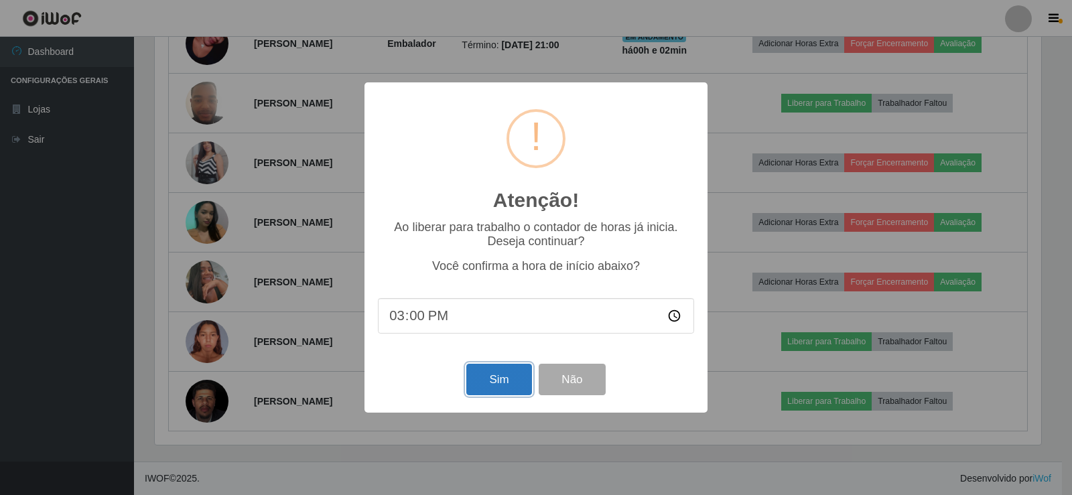
click at [502, 379] on button "Sim" at bounding box center [498, 379] width 65 height 31
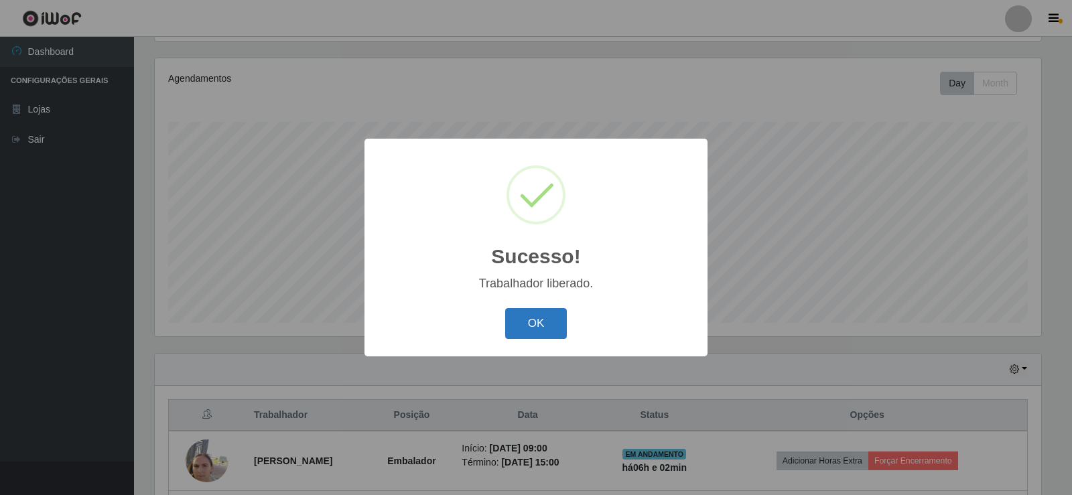
click at [527, 318] on button "OK" at bounding box center [536, 323] width 62 height 31
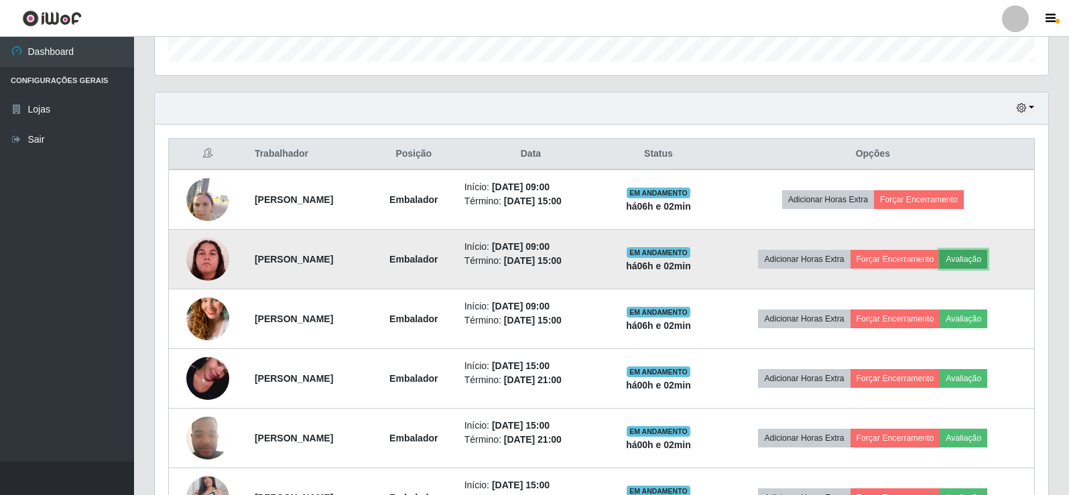
click at [987, 256] on button "Avaliação" at bounding box center [963, 259] width 48 height 19
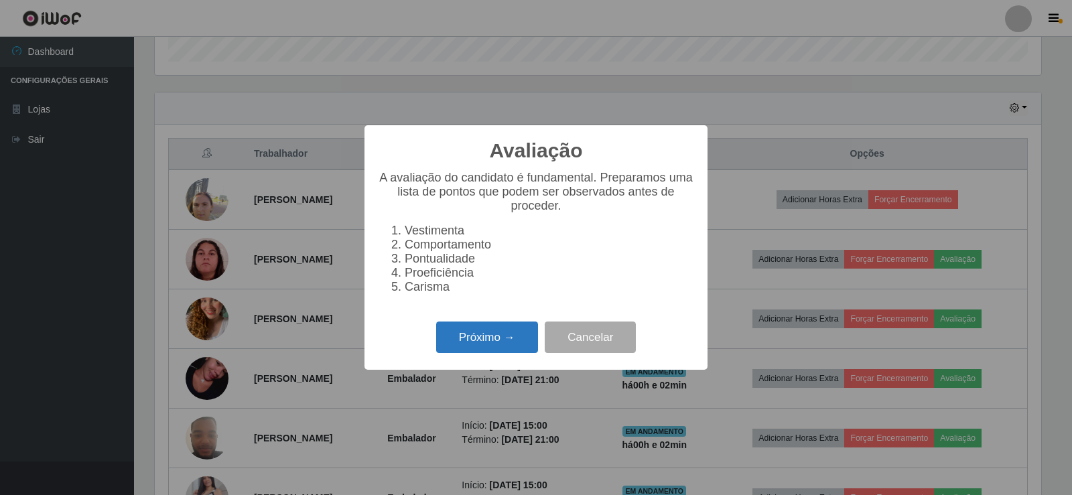
click at [491, 345] on button "Próximo →" at bounding box center [487, 337] width 102 height 31
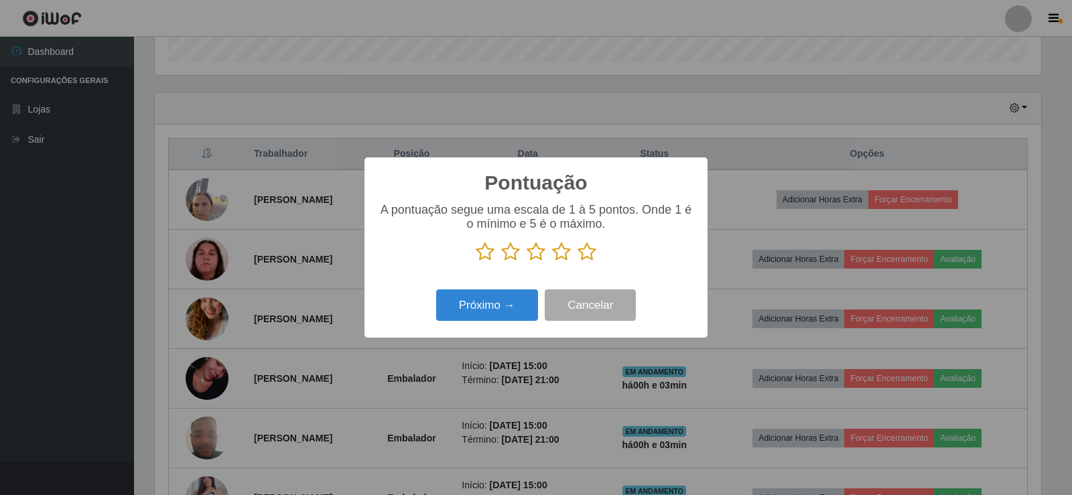
click at [592, 254] on icon at bounding box center [587, 252] width 19 height 20
click at [578, 262] on input "radio" at bounding box center [578, 262] width 0 height 0
click at [510, 311] on button "Próximo →" at bounding box center [487, 304] width 102 height 31
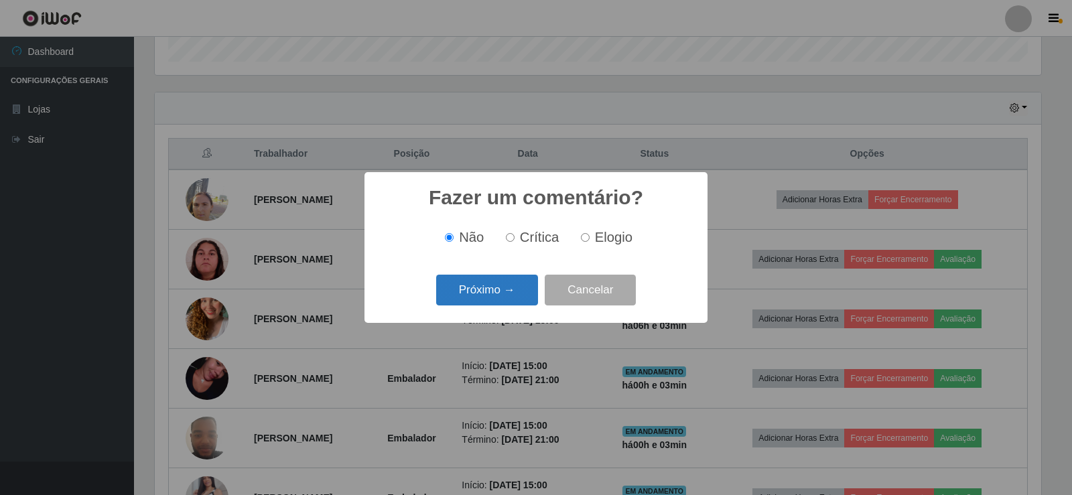
click at [515, 286] on button "Próximo →" at bounding box center [487, 290] width 102 height 31
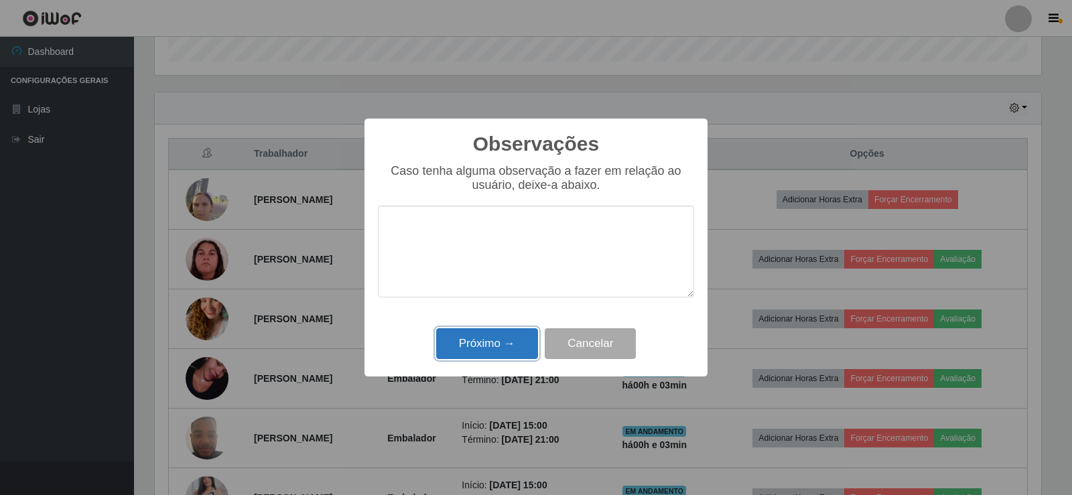
click at [521, 351] on button "Próximo →" at bounding box center [487, 343] width 102 height 31
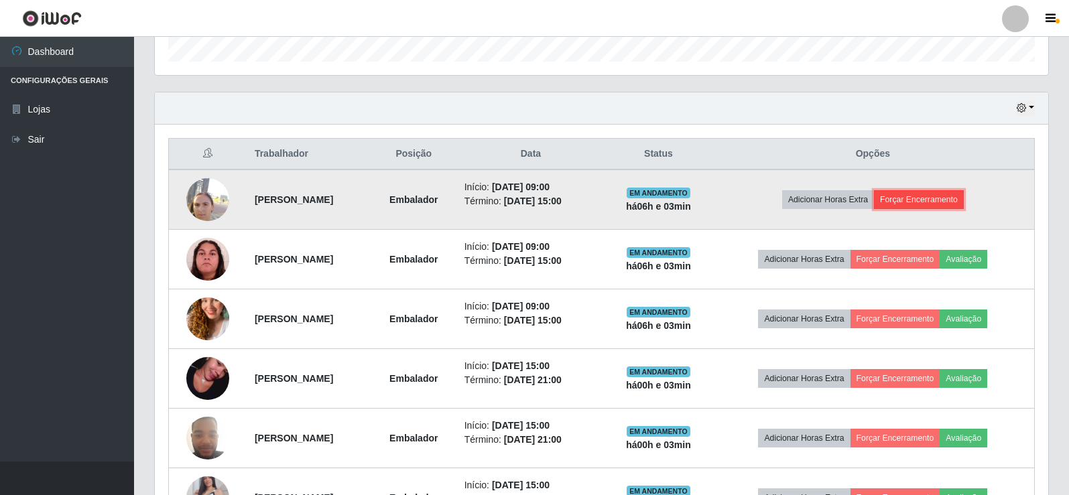
click at [932, 195] on button "Forçar Encerramento" at bounding box center [919, 199] width 90 height 19
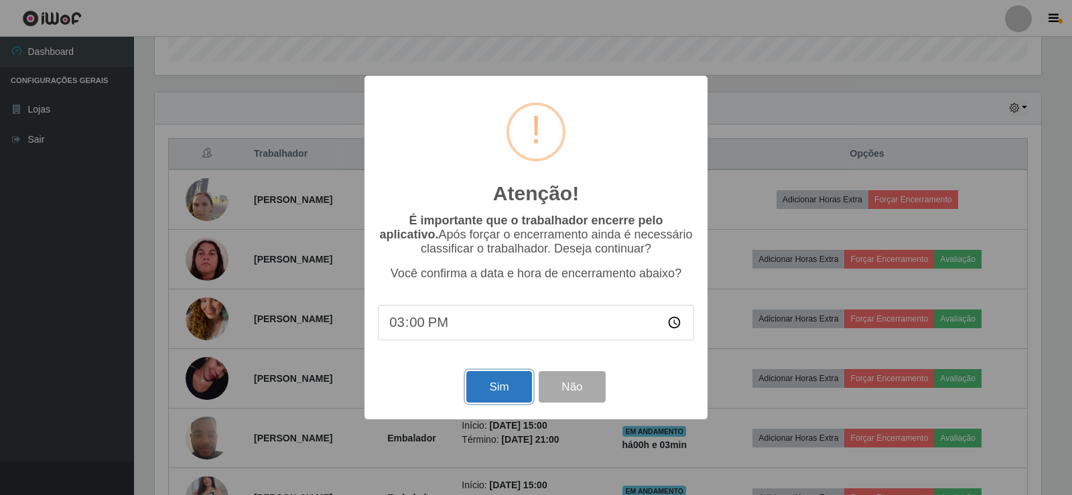
click at [482, 385] on button "Sim" at bounding box center [498, 386] width 65 height 31
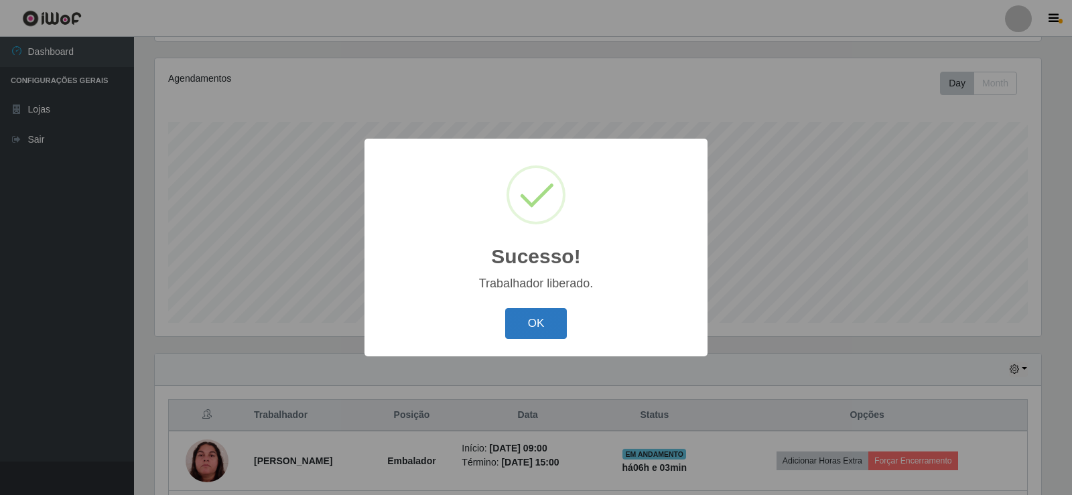
click at [540, 319] on button "OK" at bounding box center [536, 323] width 62 height 31
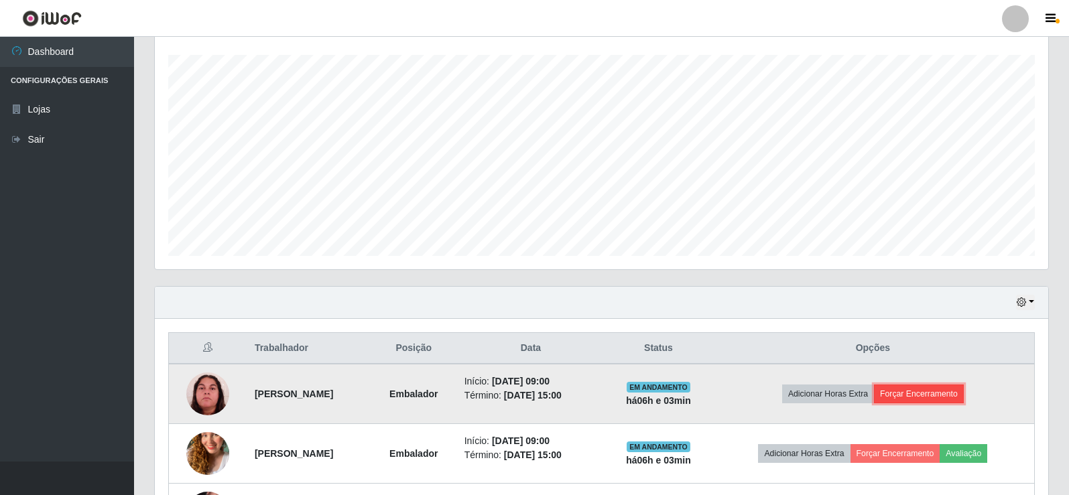
click at [931, 393] on button "Forçar Encerramento" at bounding box center [919, 394] width 90 height 19
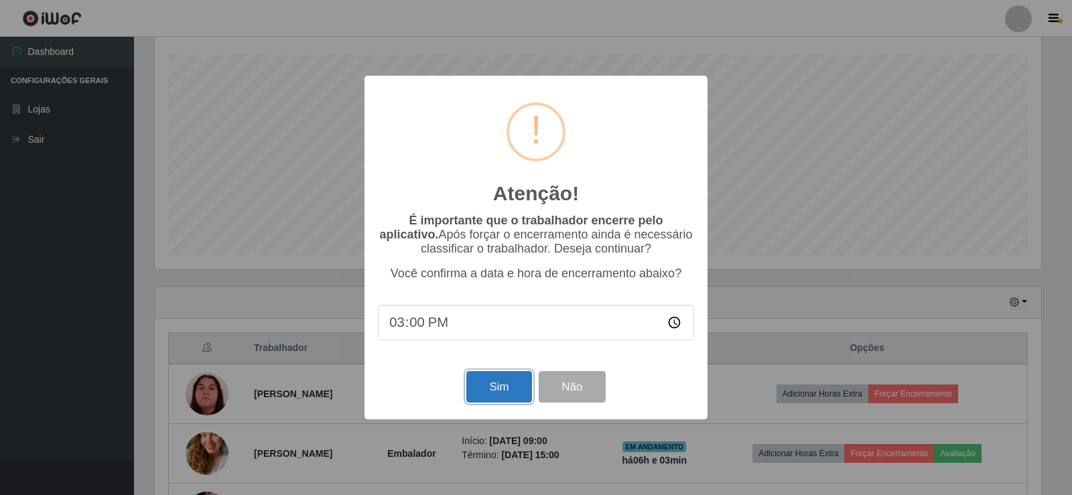
click at [497, 389] on button "Sim" at bounding box center [498, 386] width 65 height 31
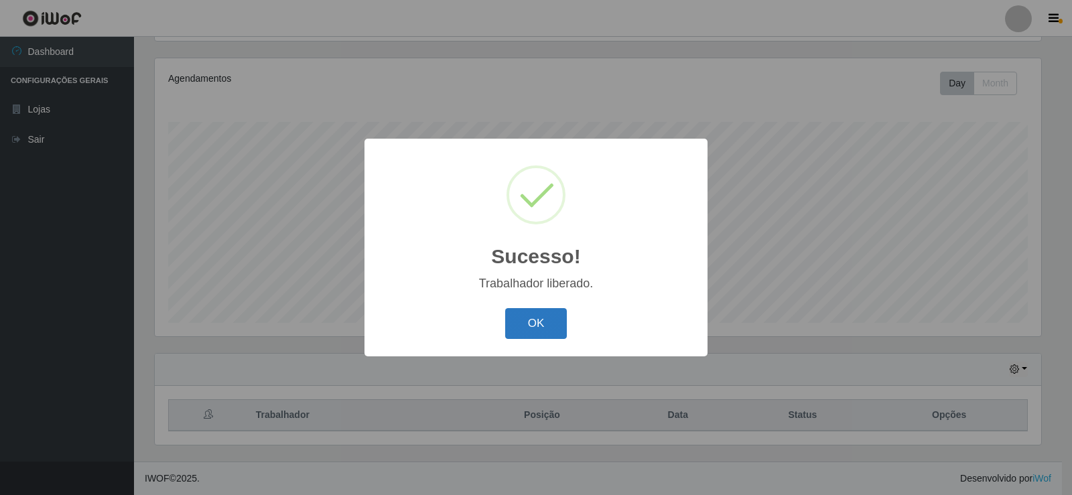
click at [551, 326] on button "OK" at bounding box center [536, 323] width 62 height 31
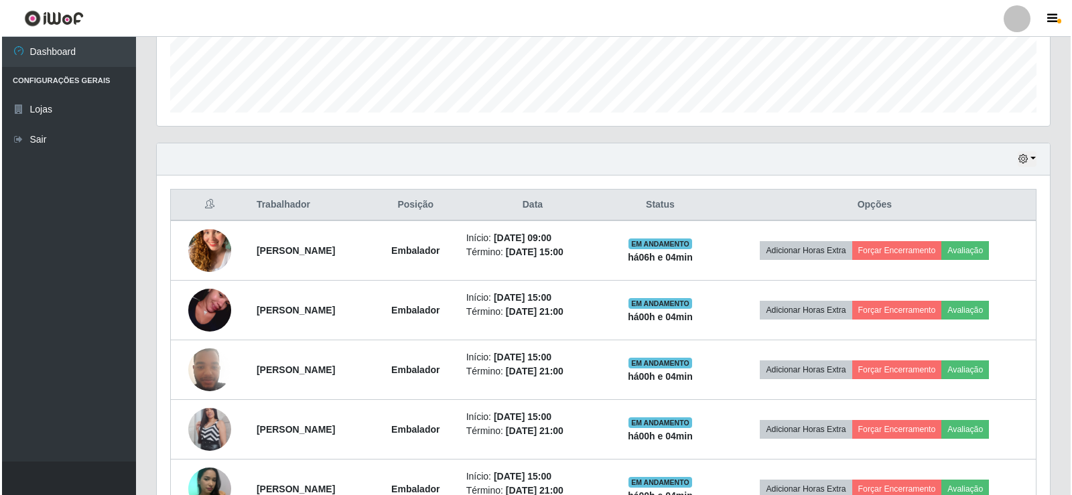
scroll to position [365, 0]
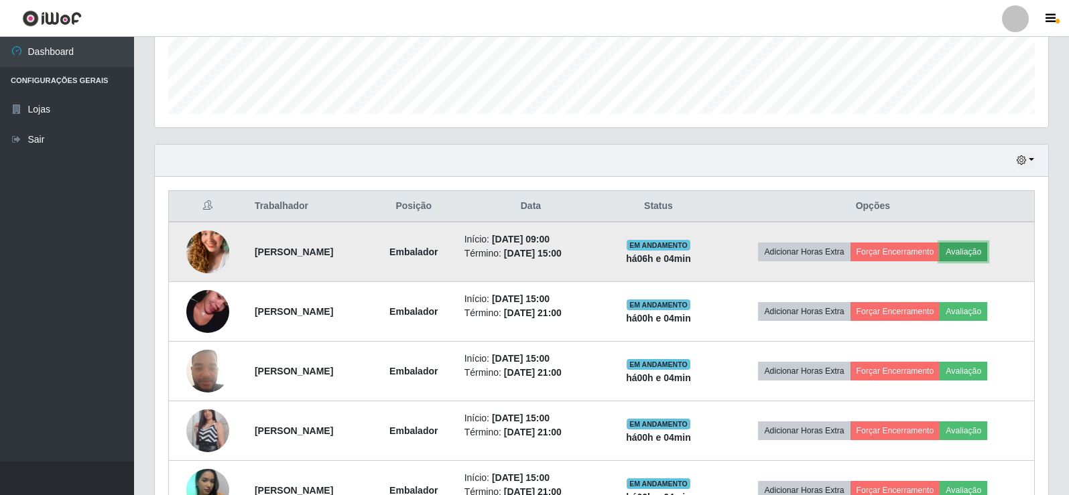
click at [987, 249] on button "Avaliação" at bounding box center [963, 252] width 48 height 19
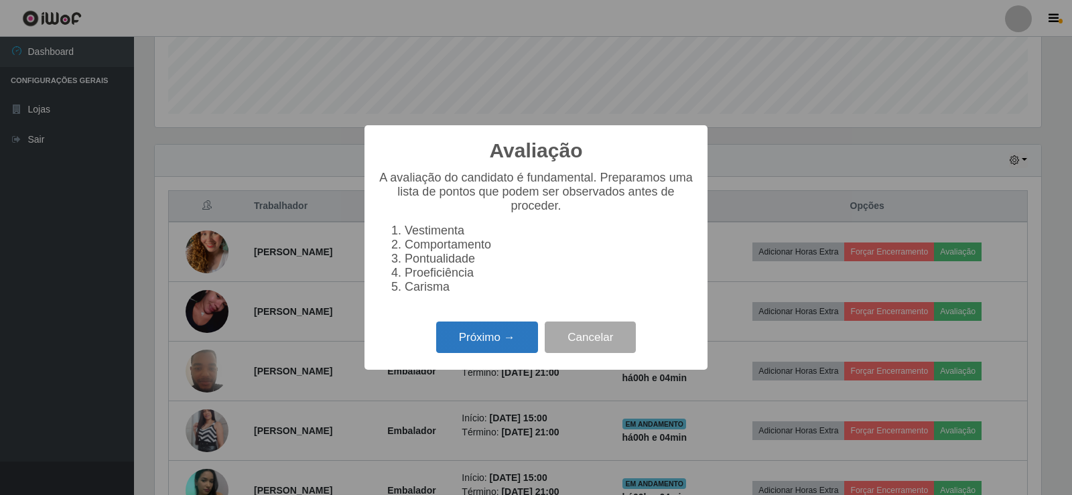
click at [491, 351] on button "Próximo →" at bounding box center [487, 337] width 102 height 31
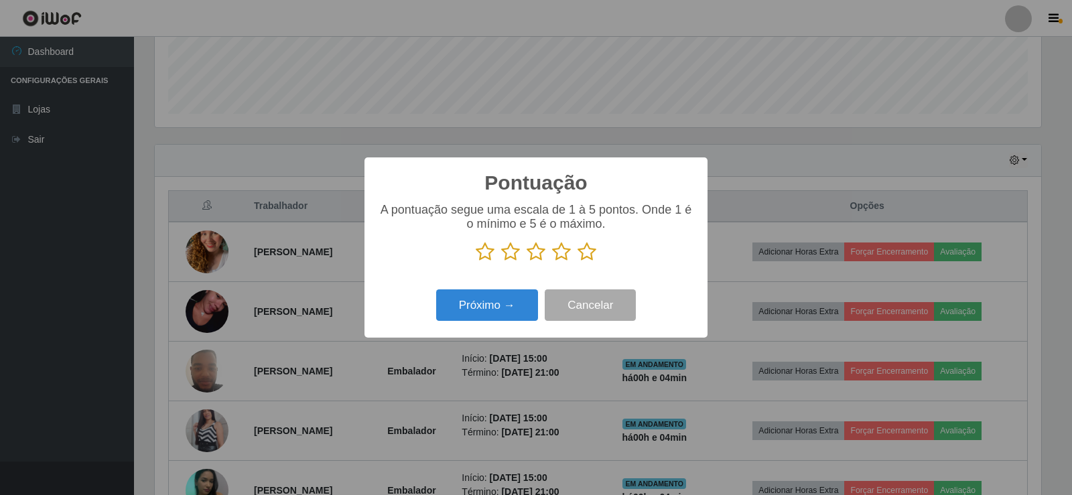
click at [588, 250] on icon at bounding box center [587, 252] width 19 height 20
click at [578, 262] on input "radio" at bounding box center [578, 262] width 0 height 0
click at [487, 311] on button "Próximo →" at bounding box center [487, 304] width 102 height 31
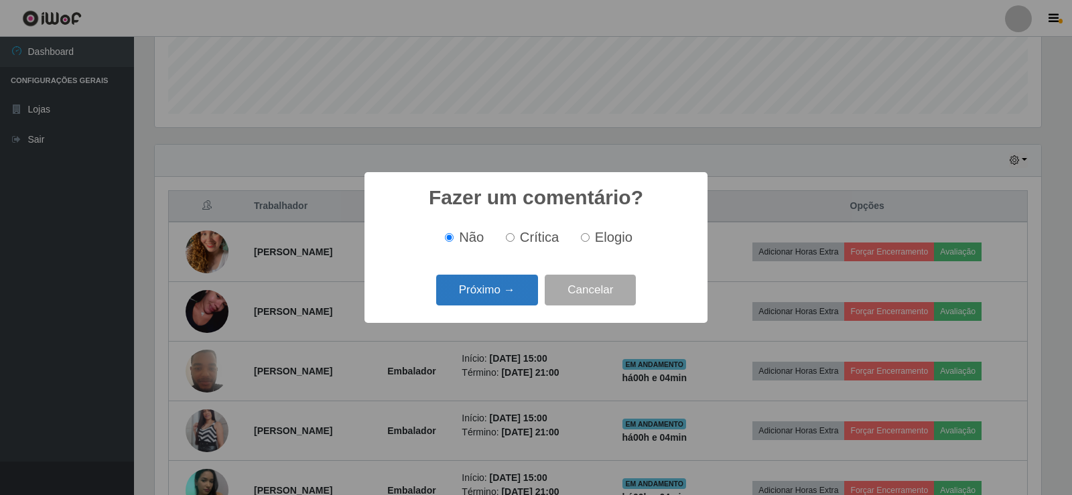
click at [497, 294] on button "Próximo →" at bounding box center [487, 290] width 102 height 31
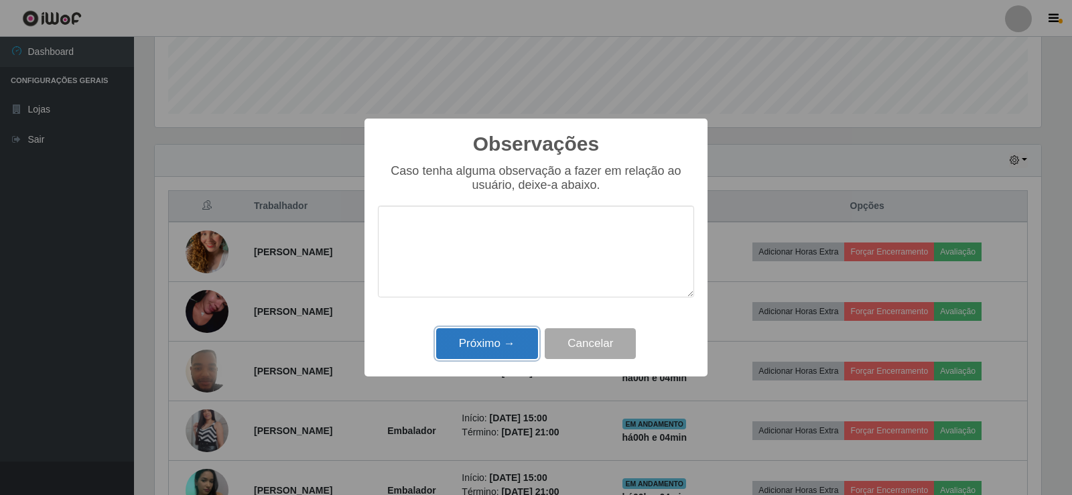
click at [507, 343] on button "Próximo →" at bounding box center [487, 343] width 102 height 31
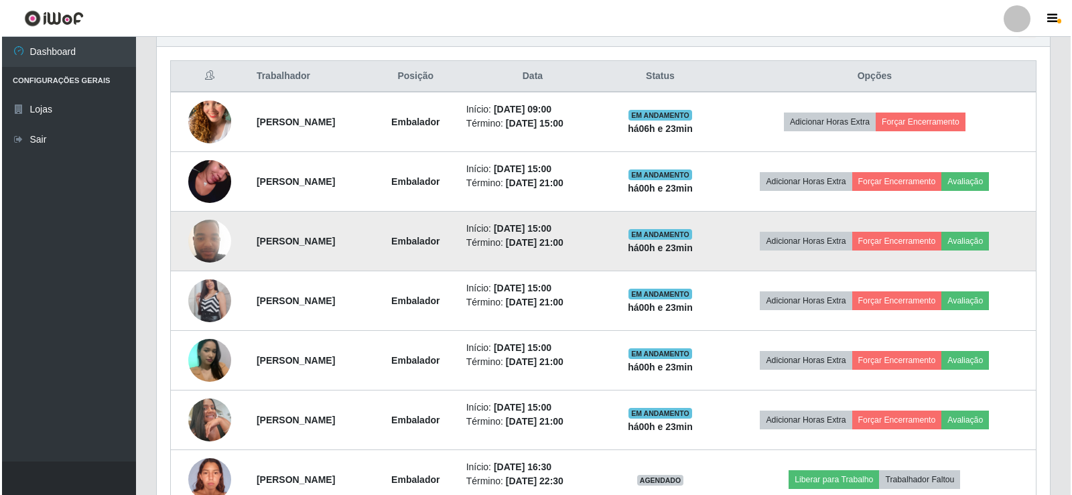
scroll to position [499, 0]
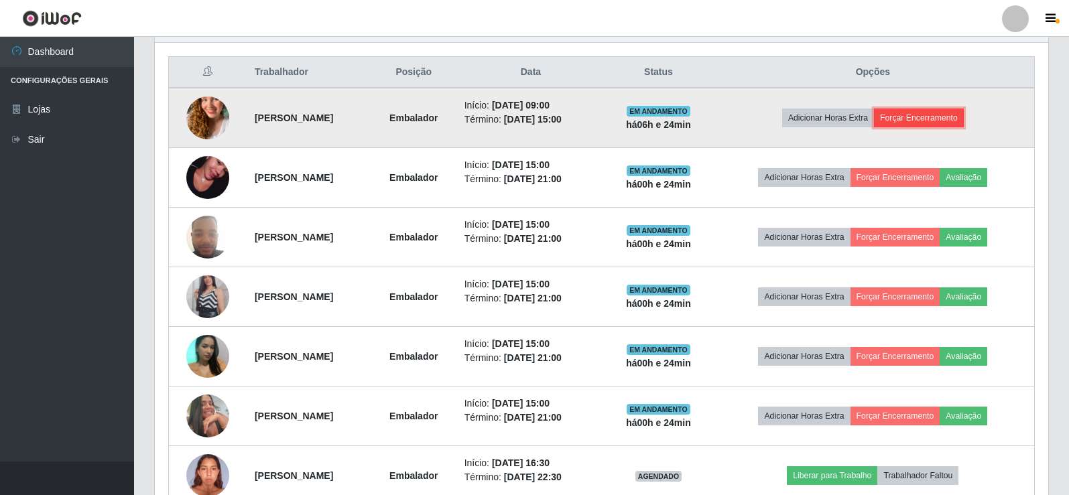
click at [947, 116] on button "Forçar Encerramento" at bounding box center [919, 118] width 90 height 19
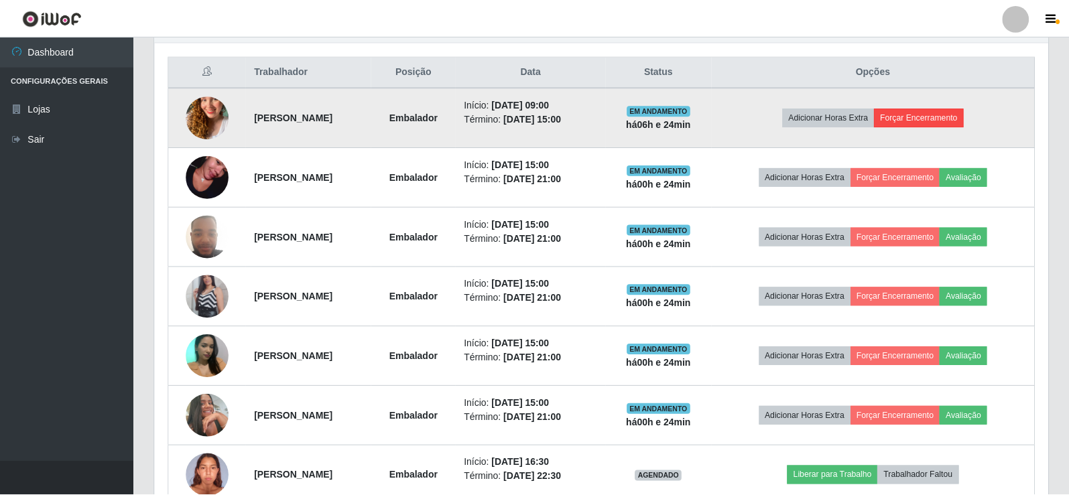
scroll to position [278, 886]
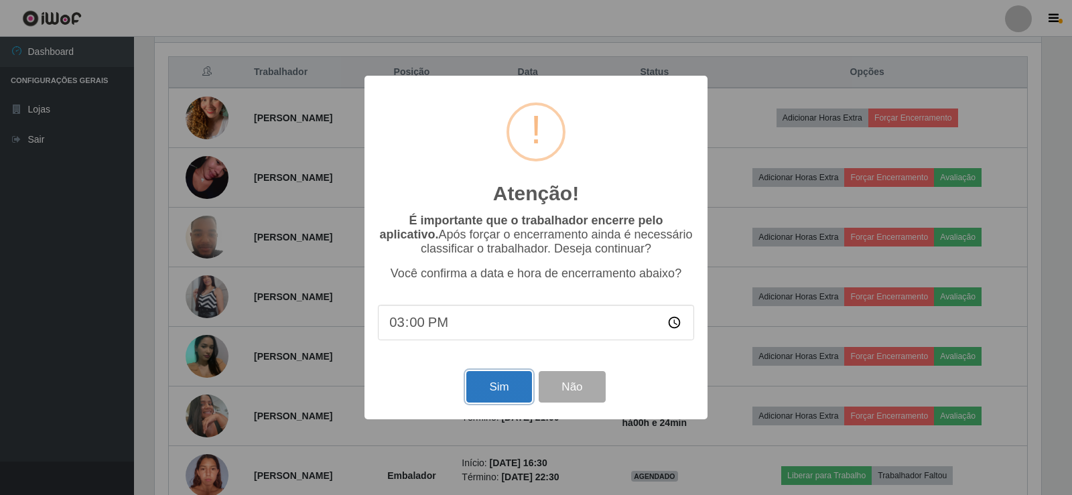
click at [497, 395] on button "Sim" at bounding box center [498, 386] width 65 height 31
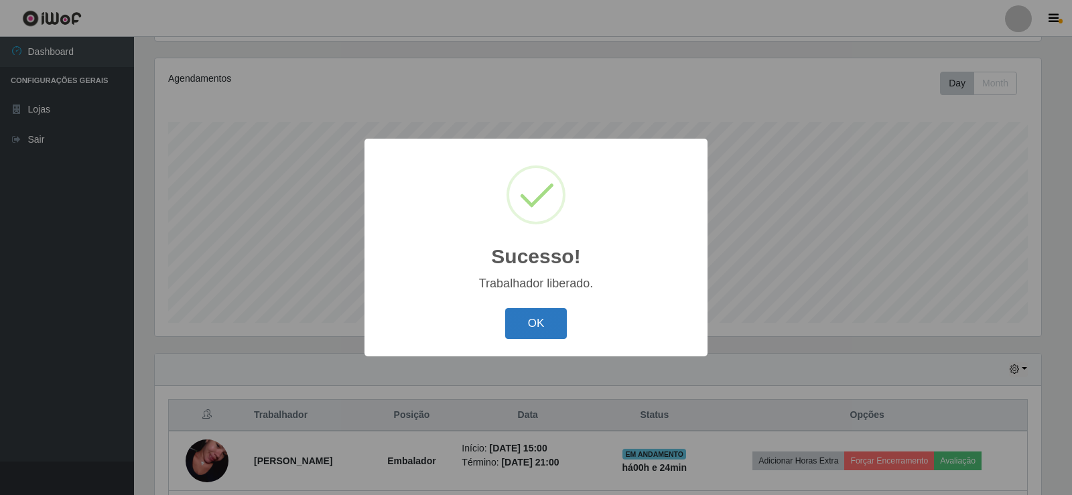
click at [550, 323] on button "OK" at bounding box center [536, 323] width 62 height 31
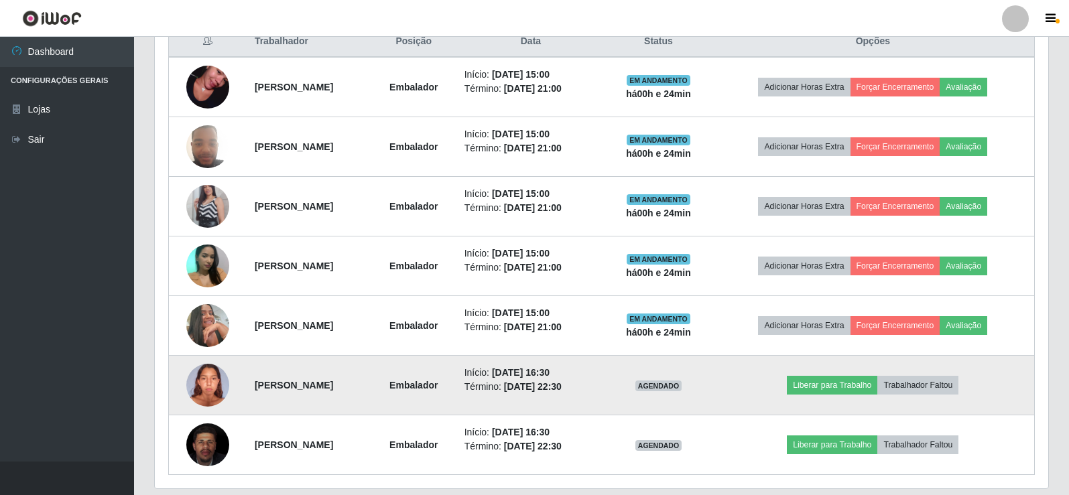
scroll to position [574, 0]
